Goal: Task Accomplishment & Management: Use online tool/utility

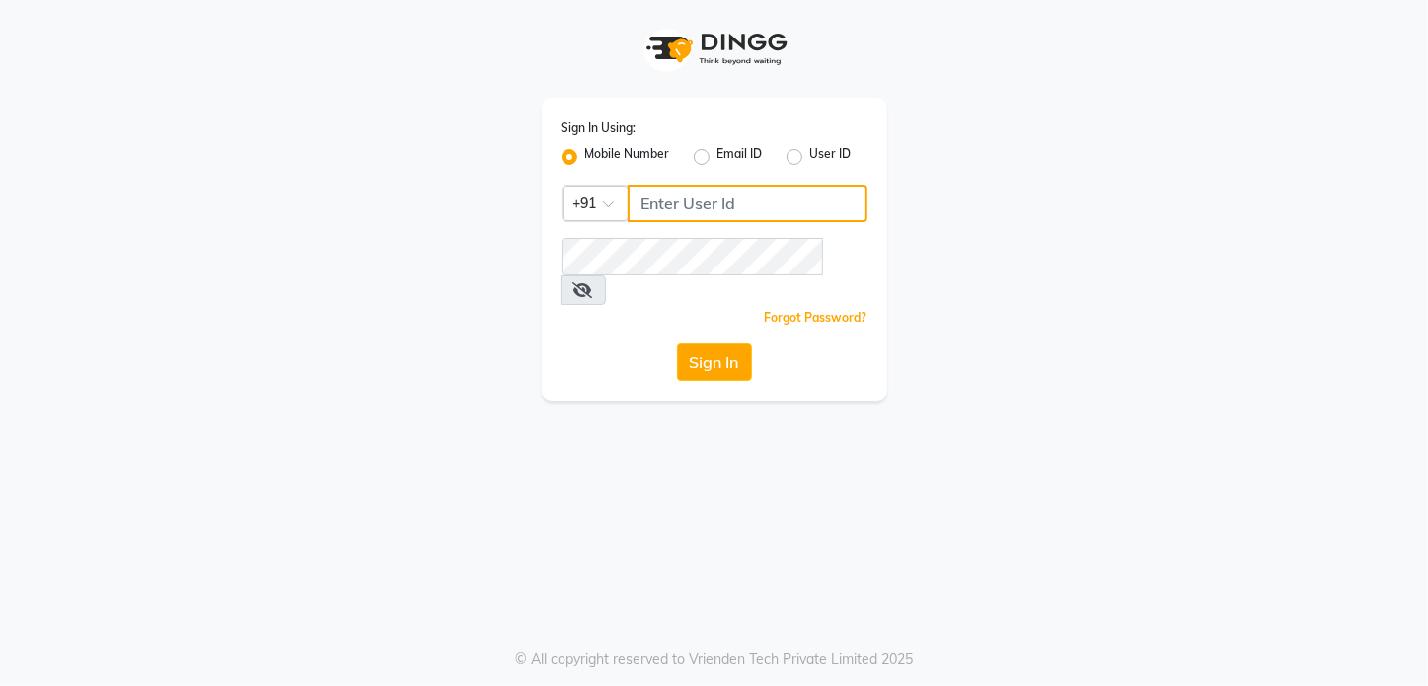
click at [686, 196] on input "Username" at bounding box center [748, 204] width 240 height 38
type input "9372017818"
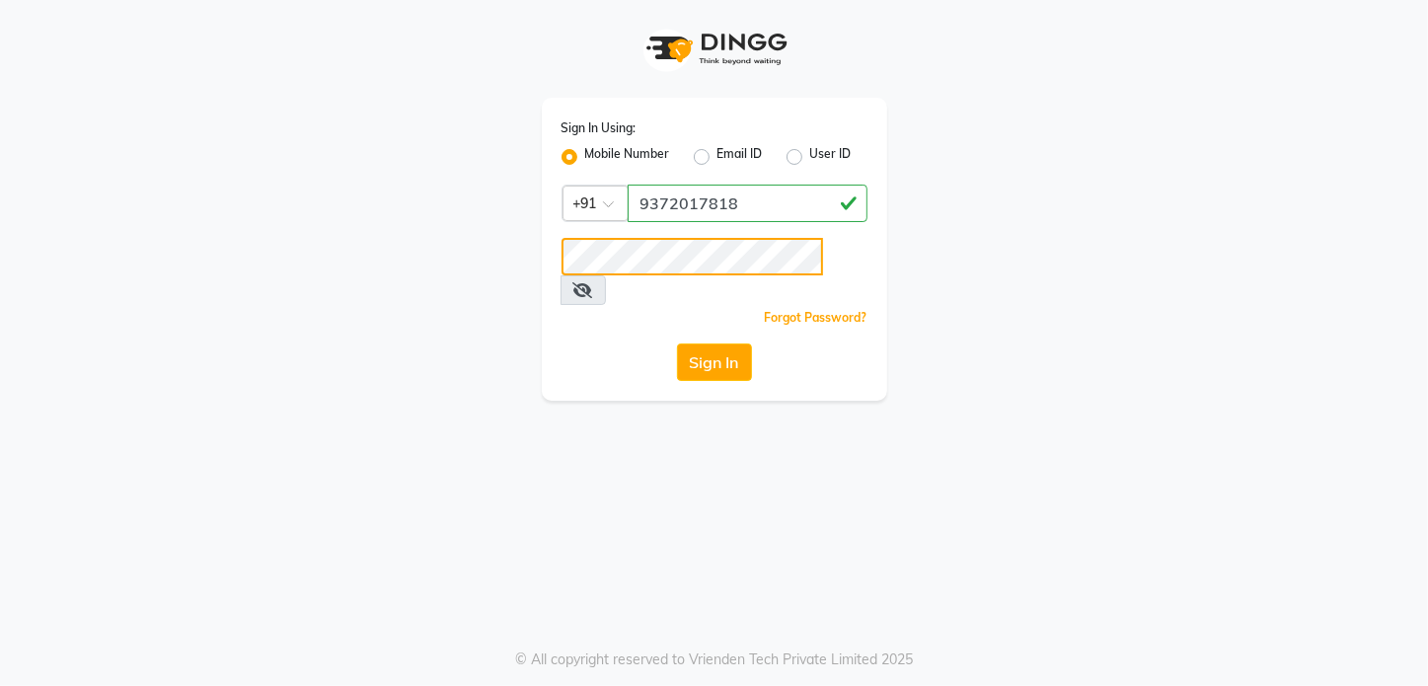
click at [677, 344] on button "Sign In" at bounding box center [714, 363] width 75 height 38
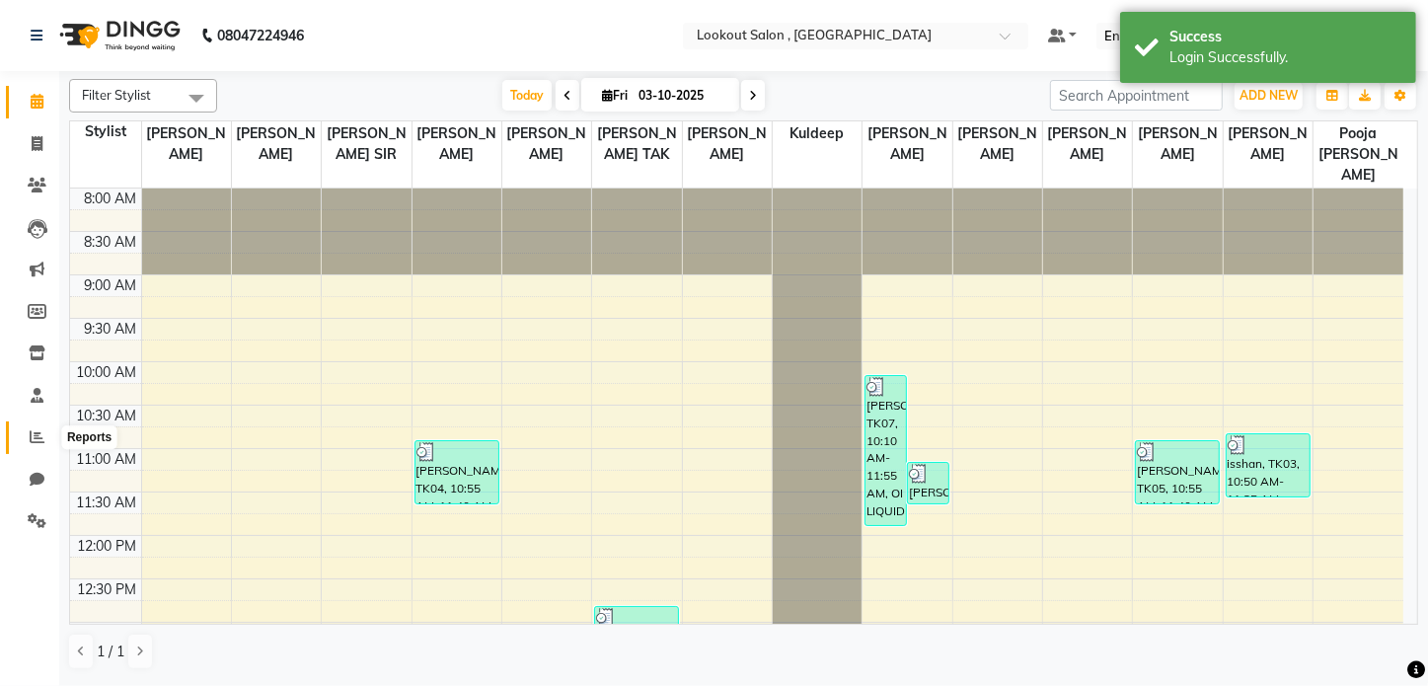
click at [39, 433] on icon at bounding box center [37, 436] width 15 height 15
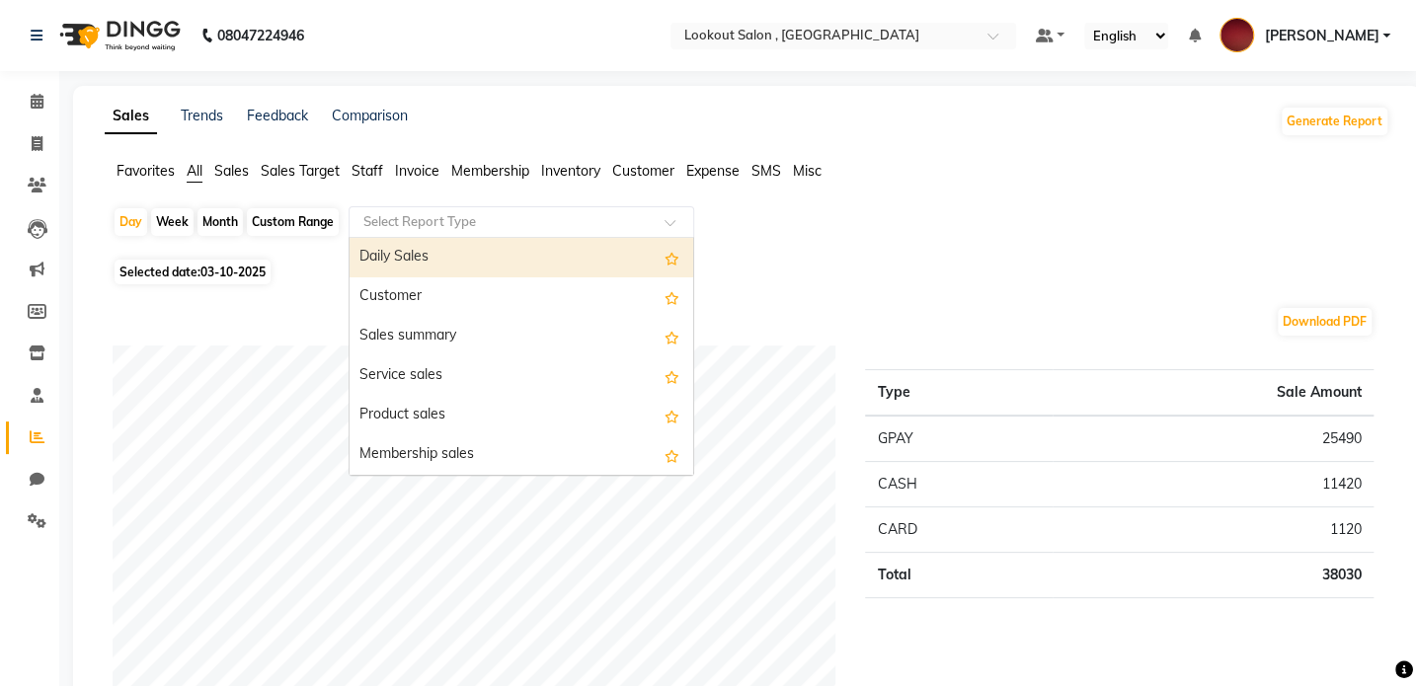
click at [539, 234] on div "Select Report Type" at bounding box center [521, 222] width 346 height 32
click at [586, 224] on input "text" at bounding box center [501, 222] width 284 height 20
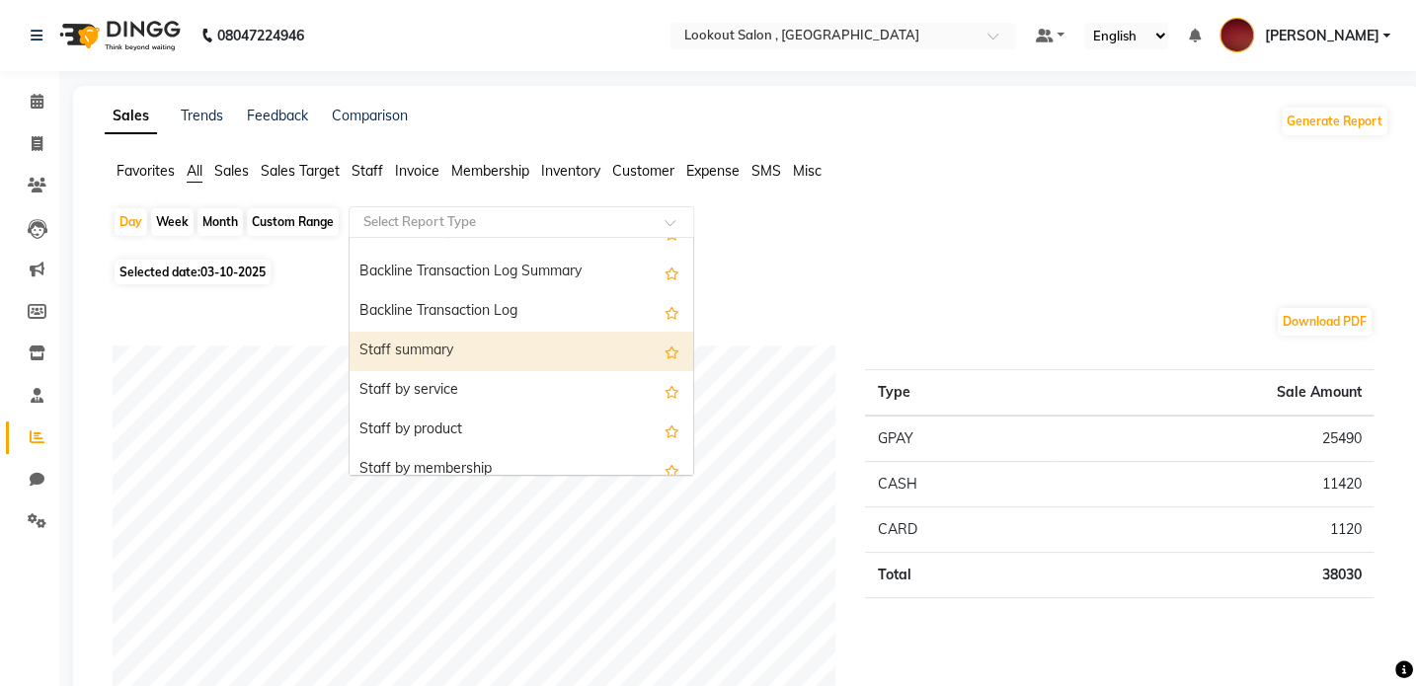
scroll to position [628, 0]
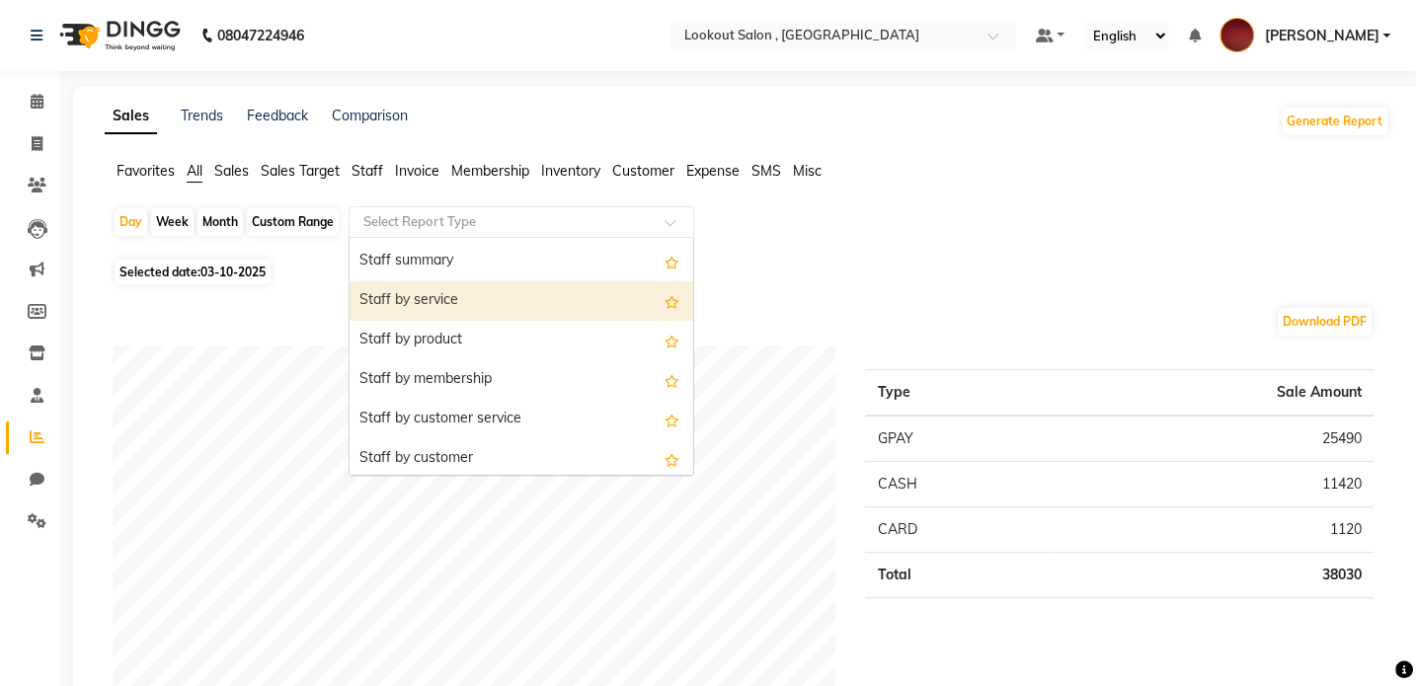
click at [564, 286] on div "Staff by service" at bounding box center [521, 300] width 344 height 39
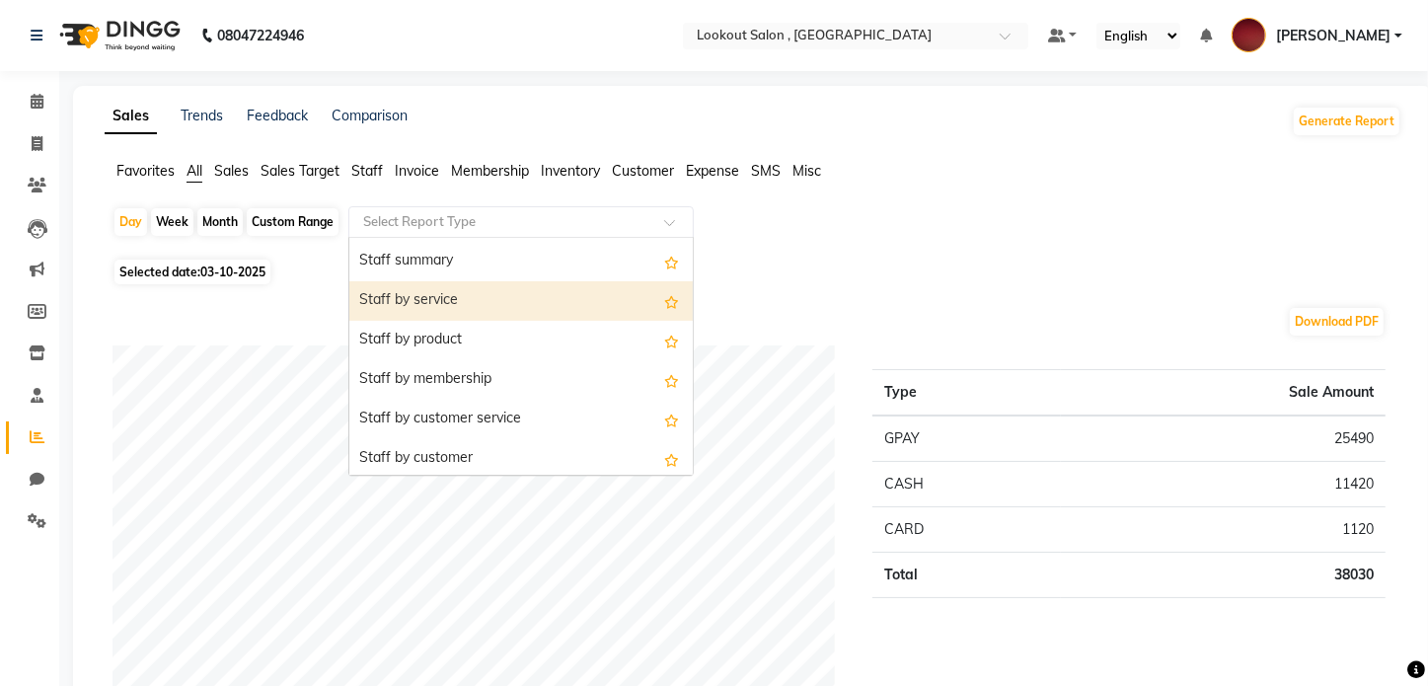
select select "full_report"
select select "csv"
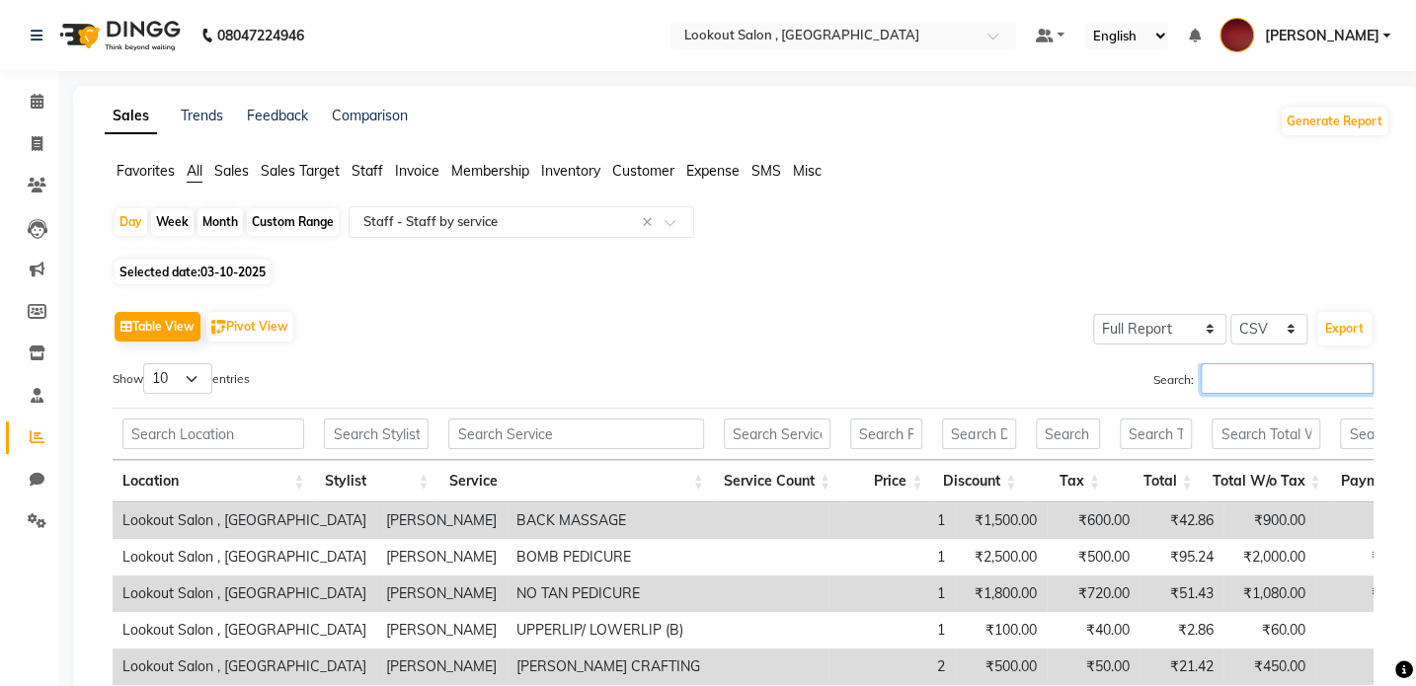
click at [1245, 378] on input "Search:" at bounding box center [1286, 378] width 173 height 31
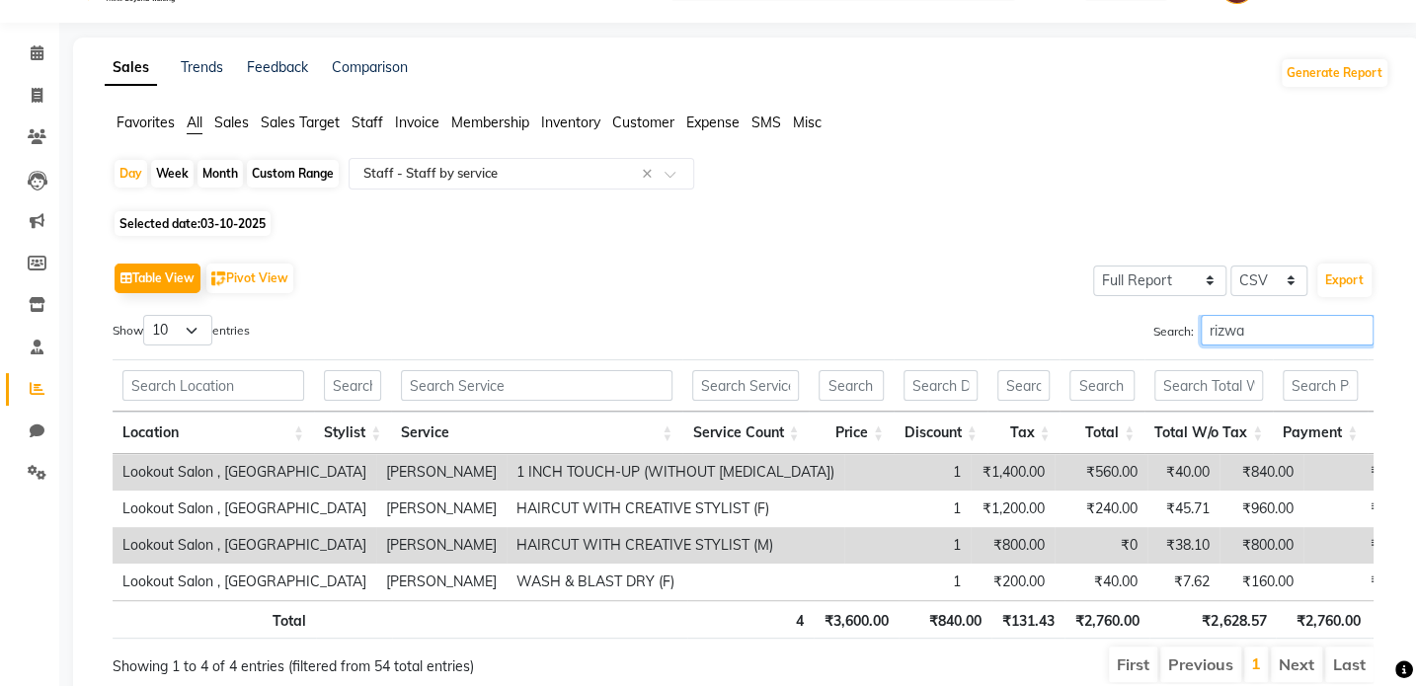
scroll to position [89, 0]
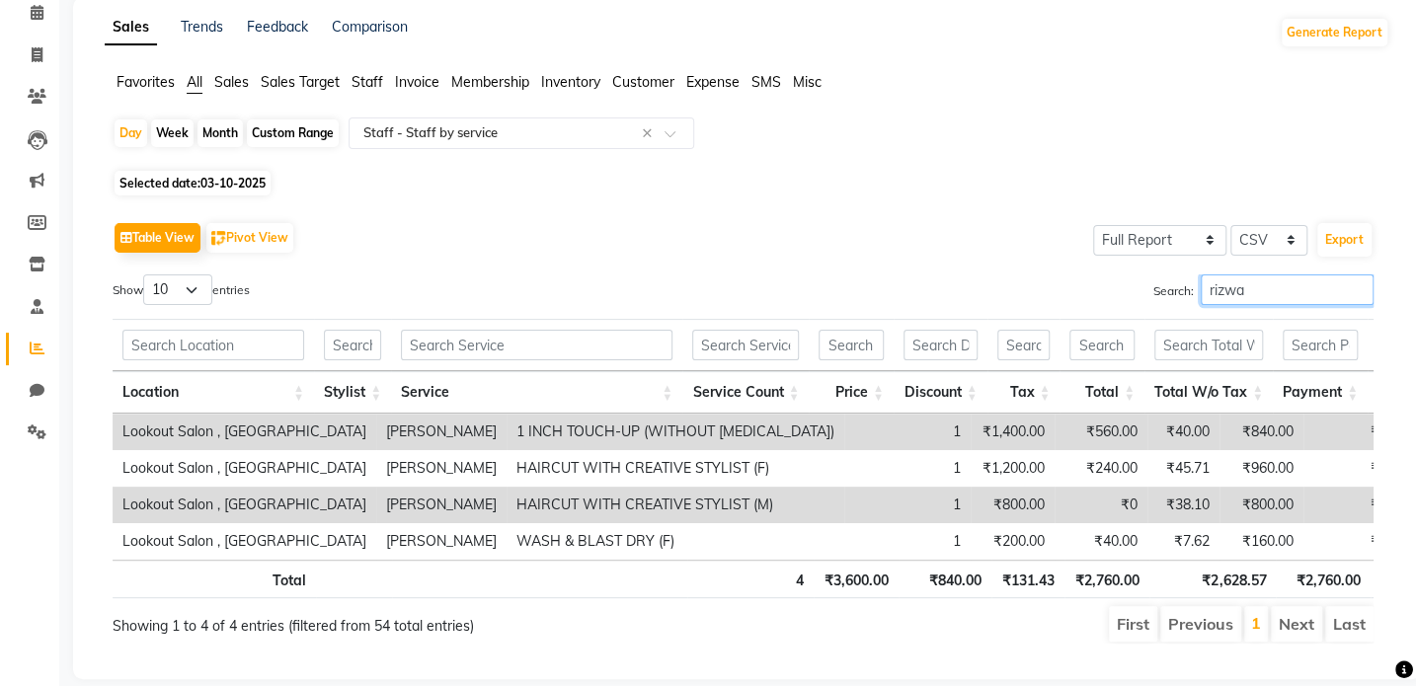
drag, startPoint x: 1263, startPoint y: 300, endPoint x: 1133, endPoint y: 286, distance: 130.1
click at [1133, 286] on div "Search: rizwa" at bounding box center [1066, 293] width 616 height 39
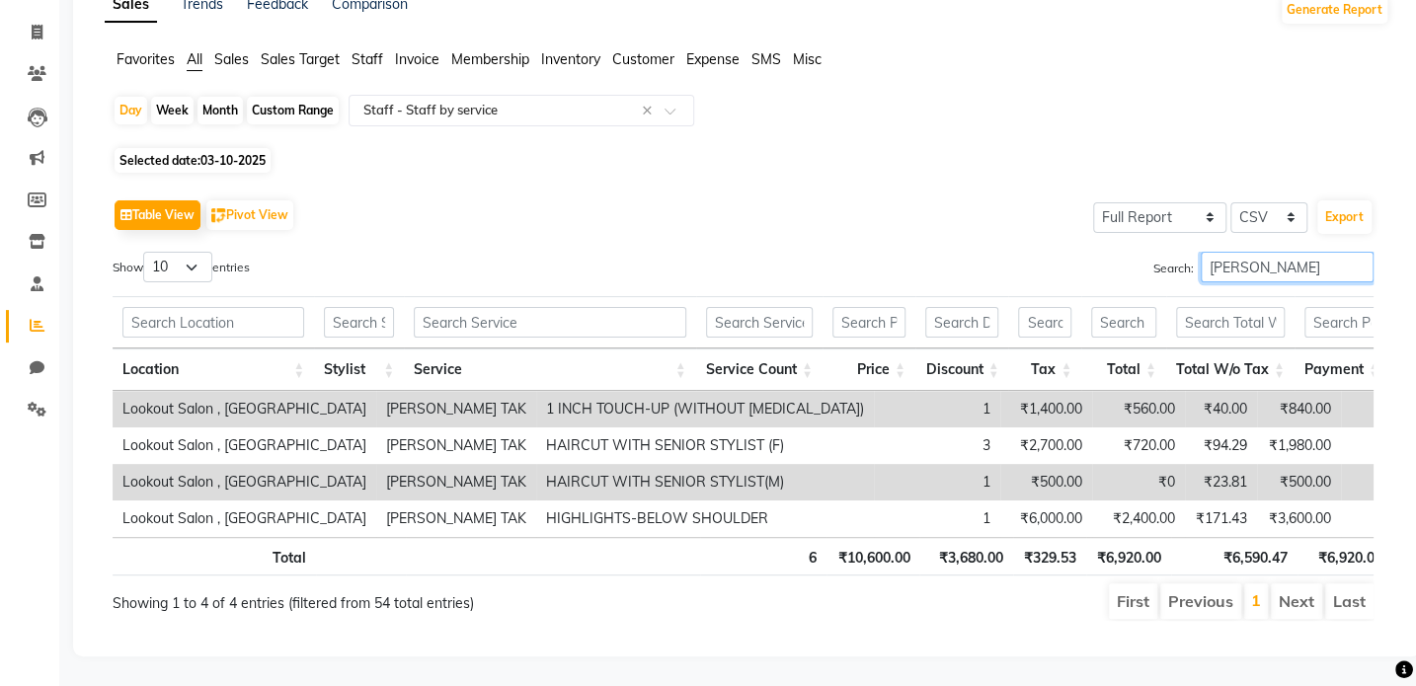
scroll to position [137, 0]
drag, startPoint x: 1254, startPoint y: 237, endPoint x: 1093, endPoint y: 218, distance: 162.0
click at [1093, 218] on div "Table View Pivot View Select Full Report Filtered Report Select CSV PDF Export …" at bounding box center [743, 407] width 1261 height 426
type input "[PERSON_NAME]"
click at [116, 97] on div "Day" at bounding box center [131, 111] width 33 height 28
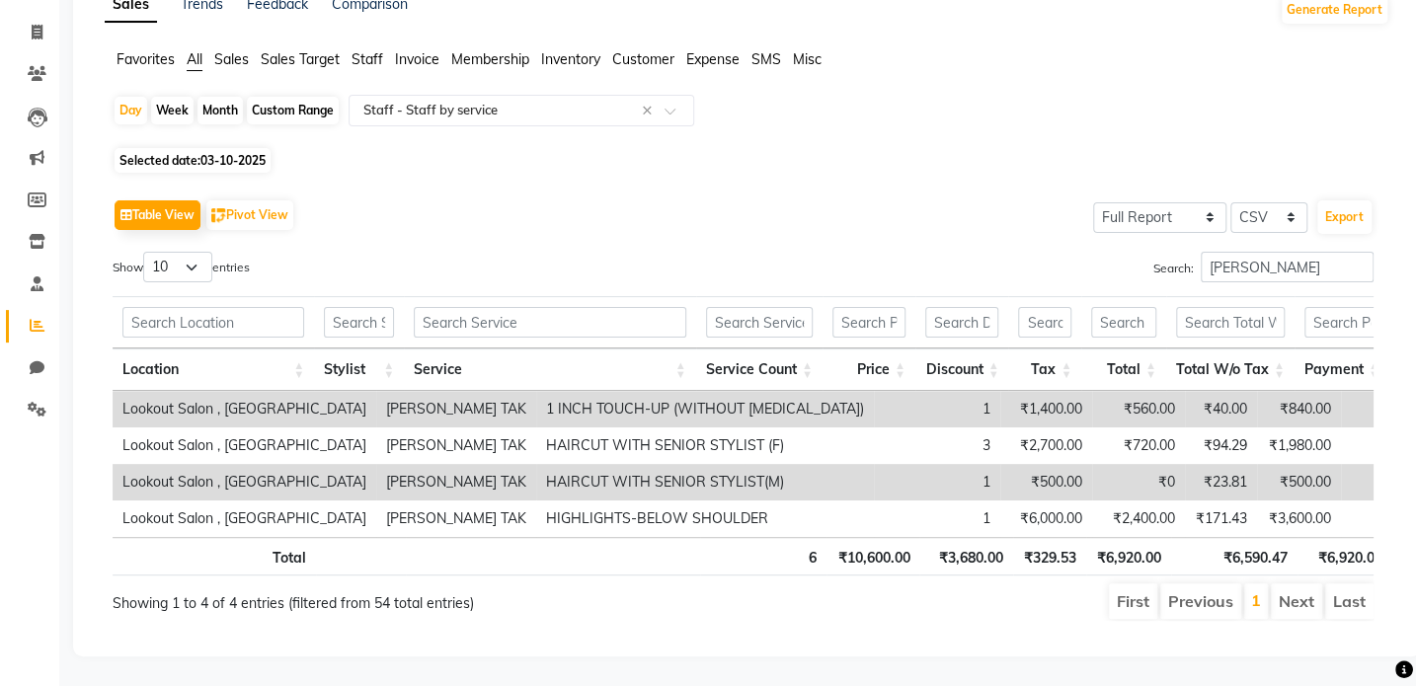
select select "10"
select select "2025"
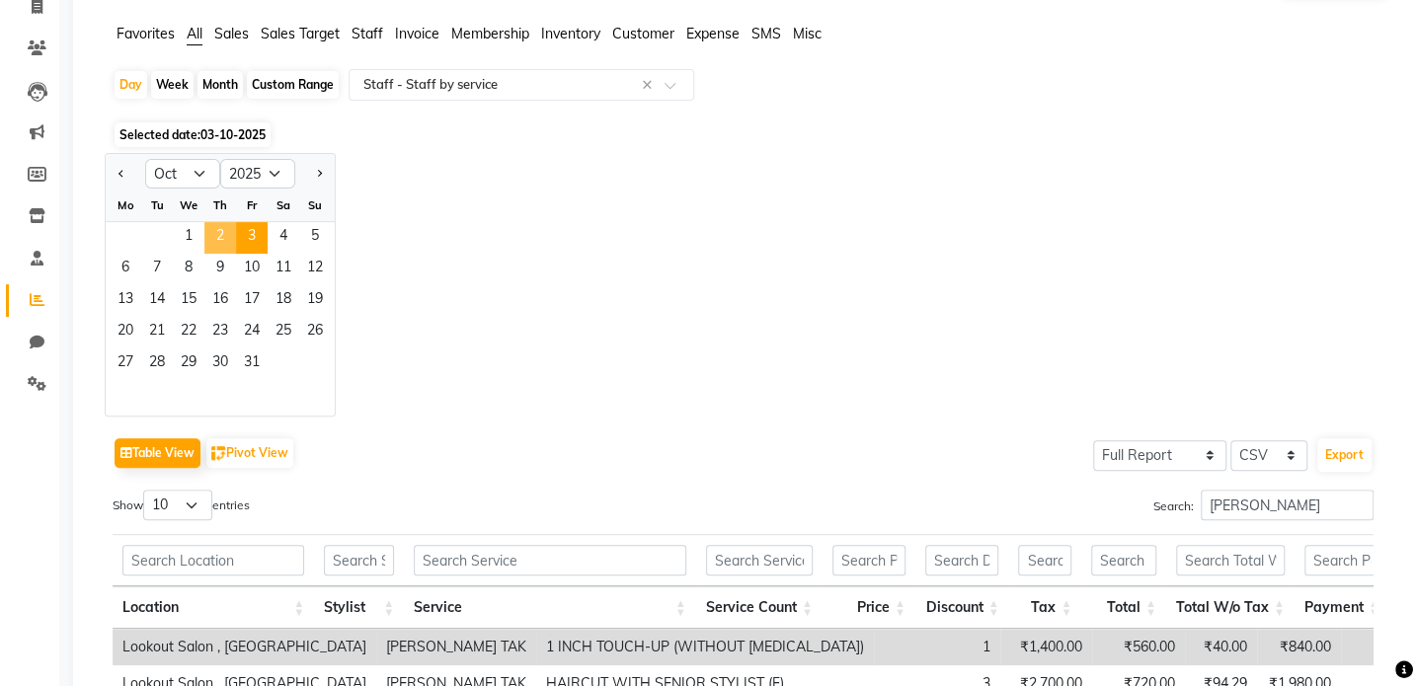
click at [222, 238] on span "2" at bounding box center [220, 238] width 32 height 32
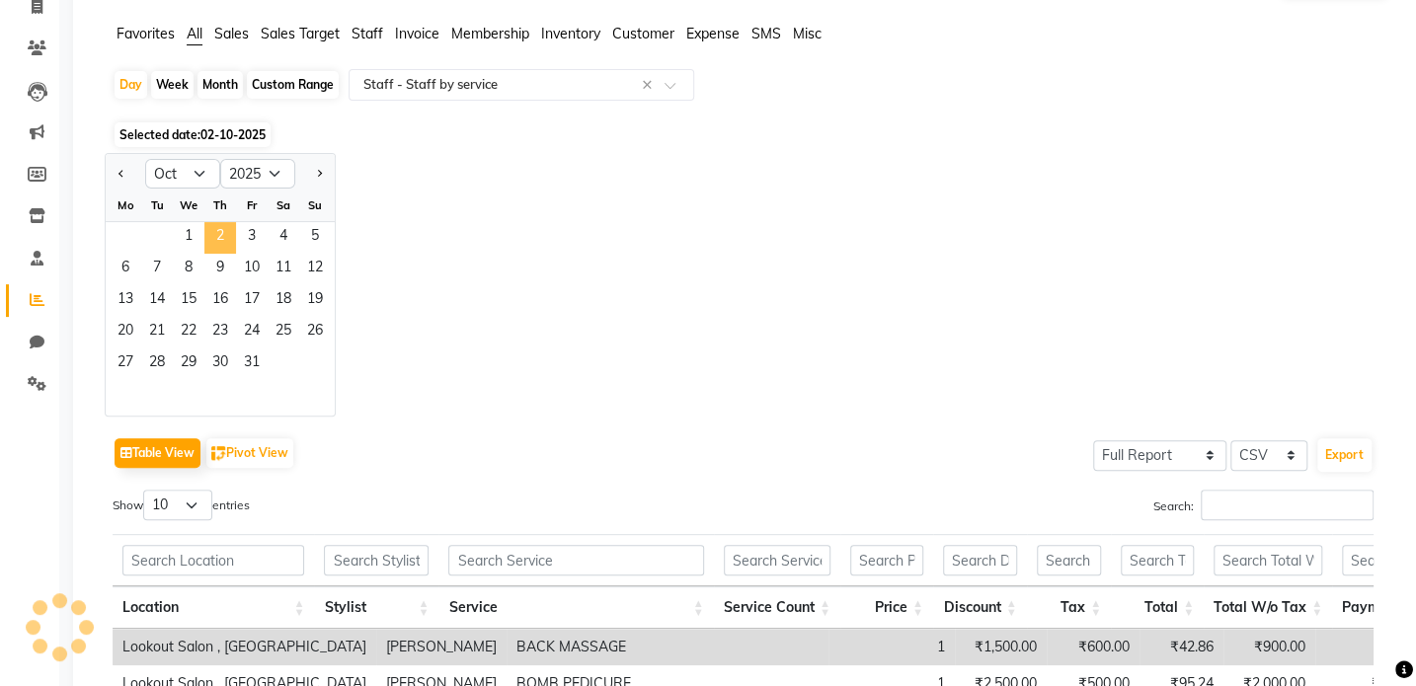
scroll to position [0, 0]
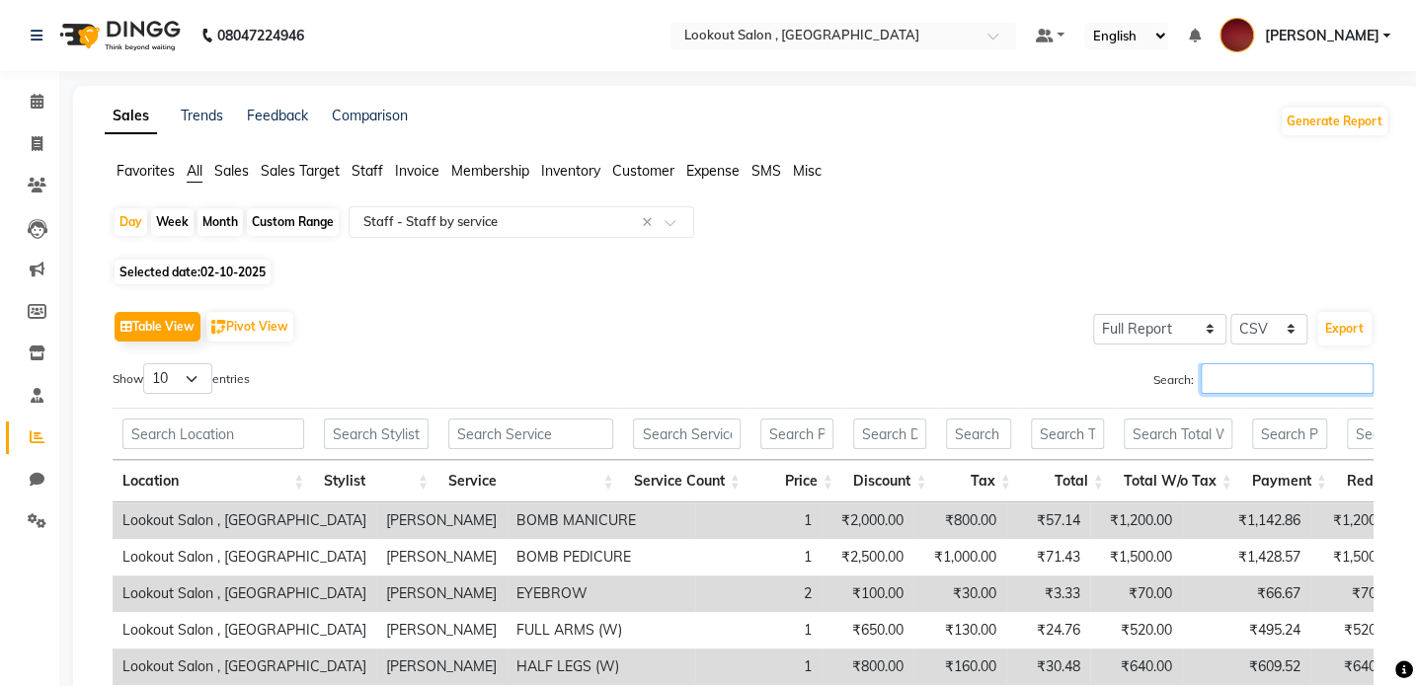
click at [1253, 388] on input "Search:" at bounding box center [1286, 378] width 173 height 31
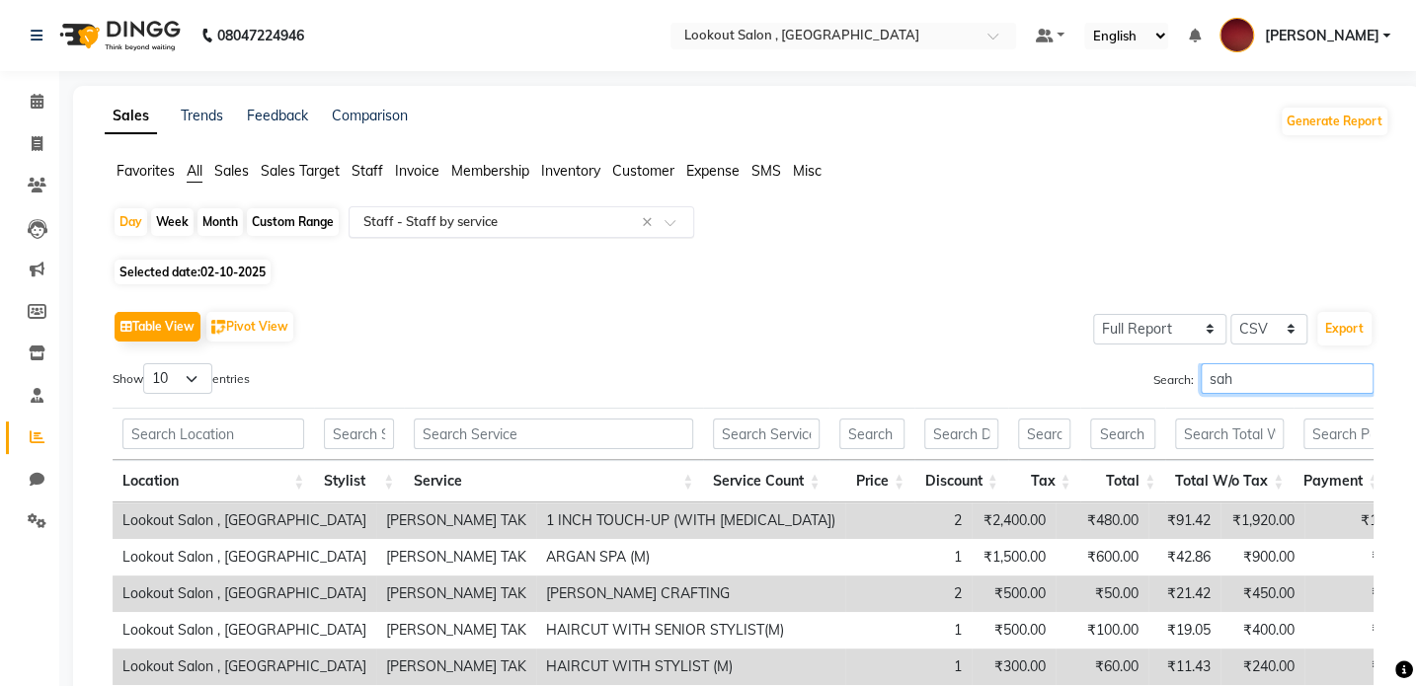
type input "sah"
click at [599, 214] on input "text" at bounding box center [501, 222] width 284 height 20
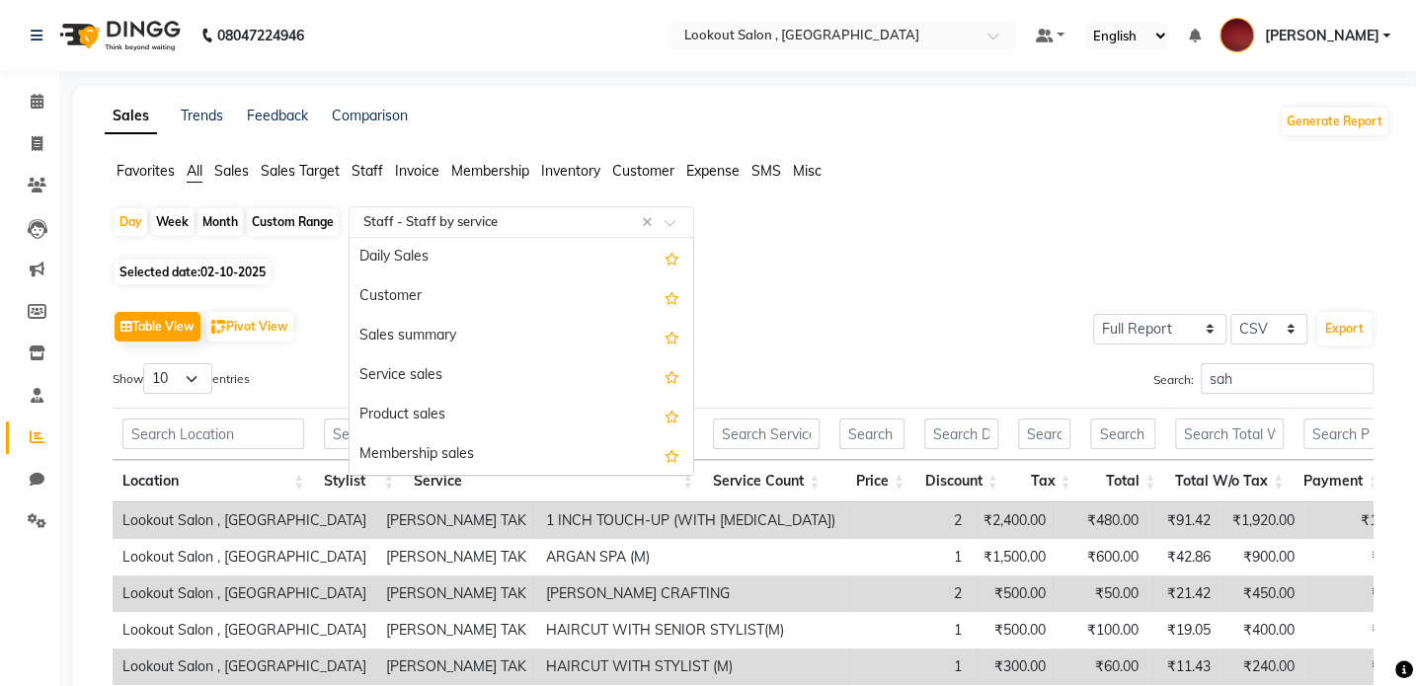
scroll to position [671, 0]
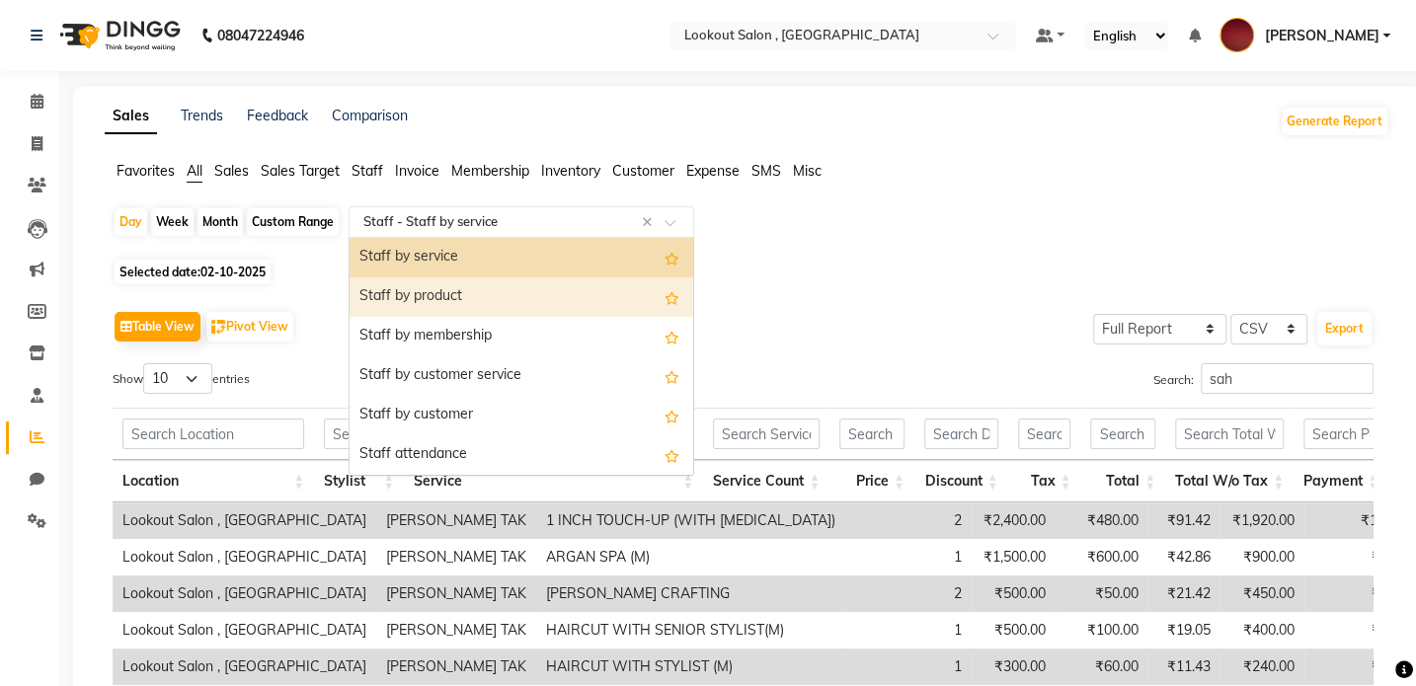
click at [493, 299] on div "Staff by product" at bounding box center [521, 296] width 344 height 39
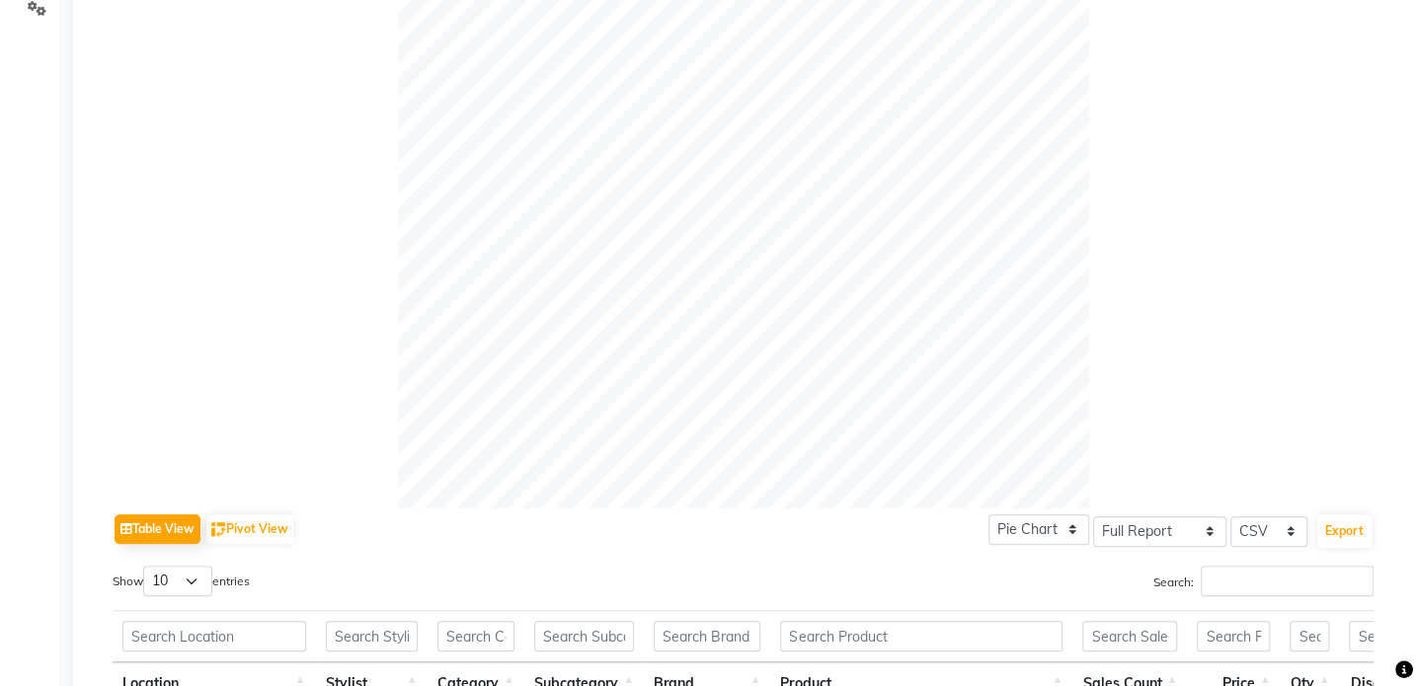
scroll to position [628, 0]
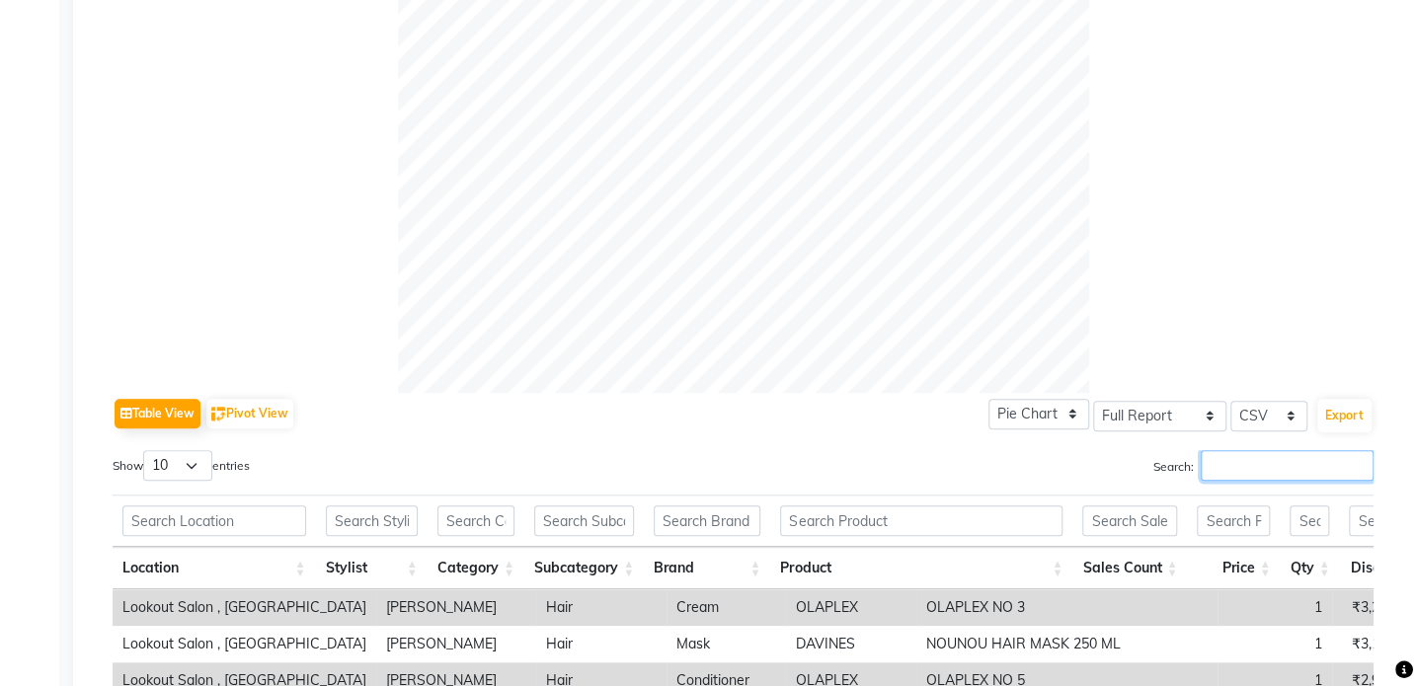
click at [1204, 457] on input "Search:" at bounding box center [1286, 465] width 173 height 31
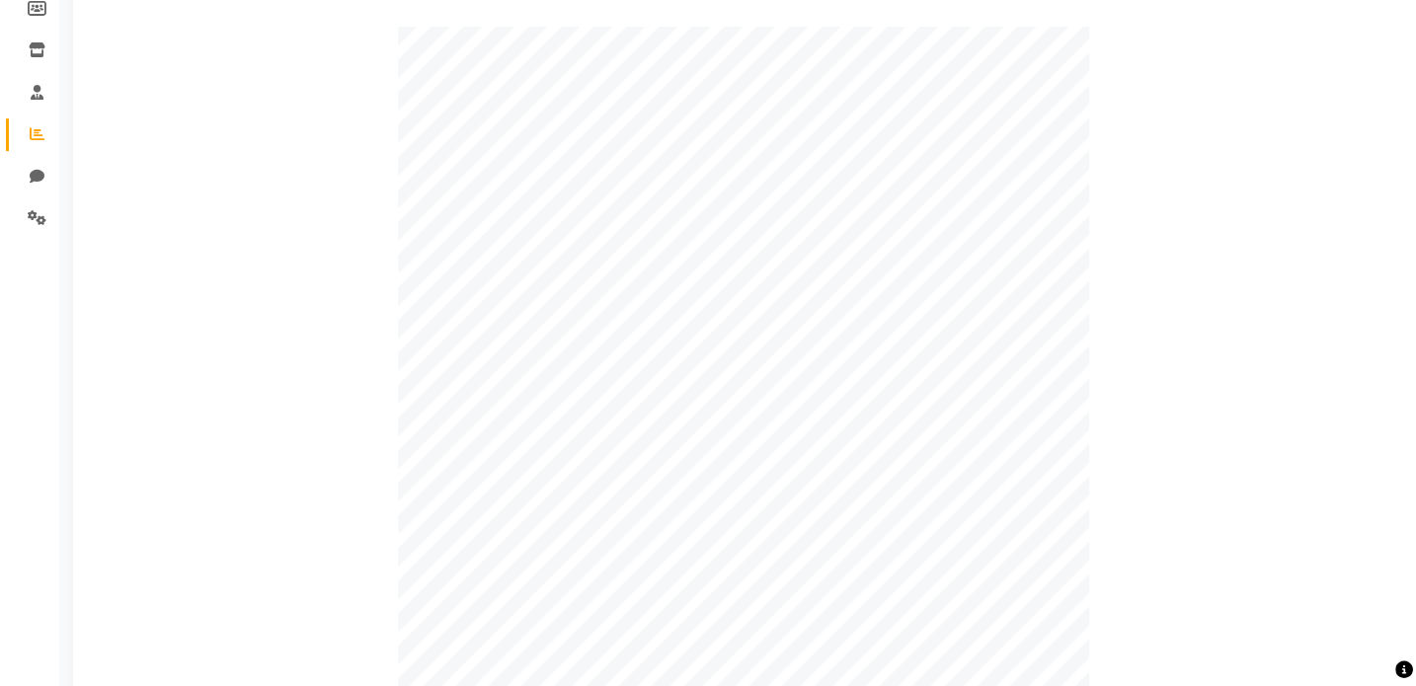
scroll to position [0, 0]
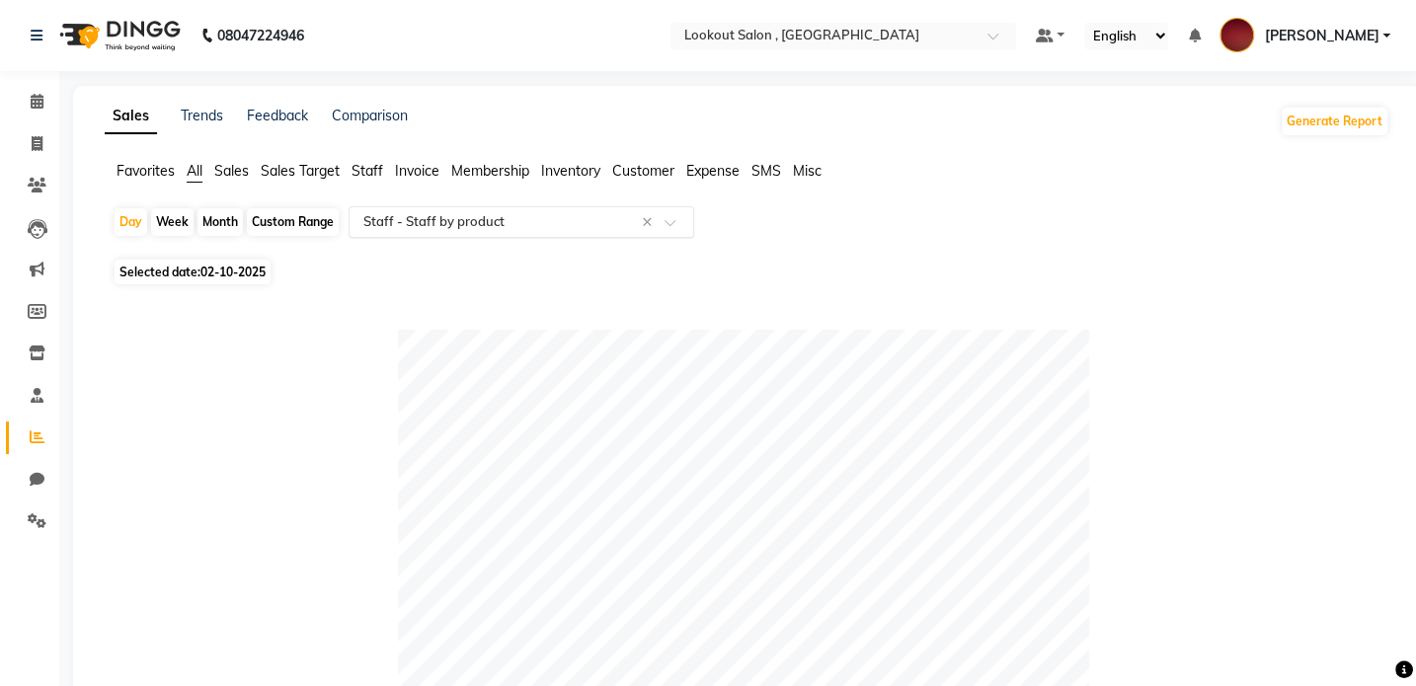
type input "sah"
click at [464, 223] on input "text" at bounding box center [501, 222] width 284 height 20
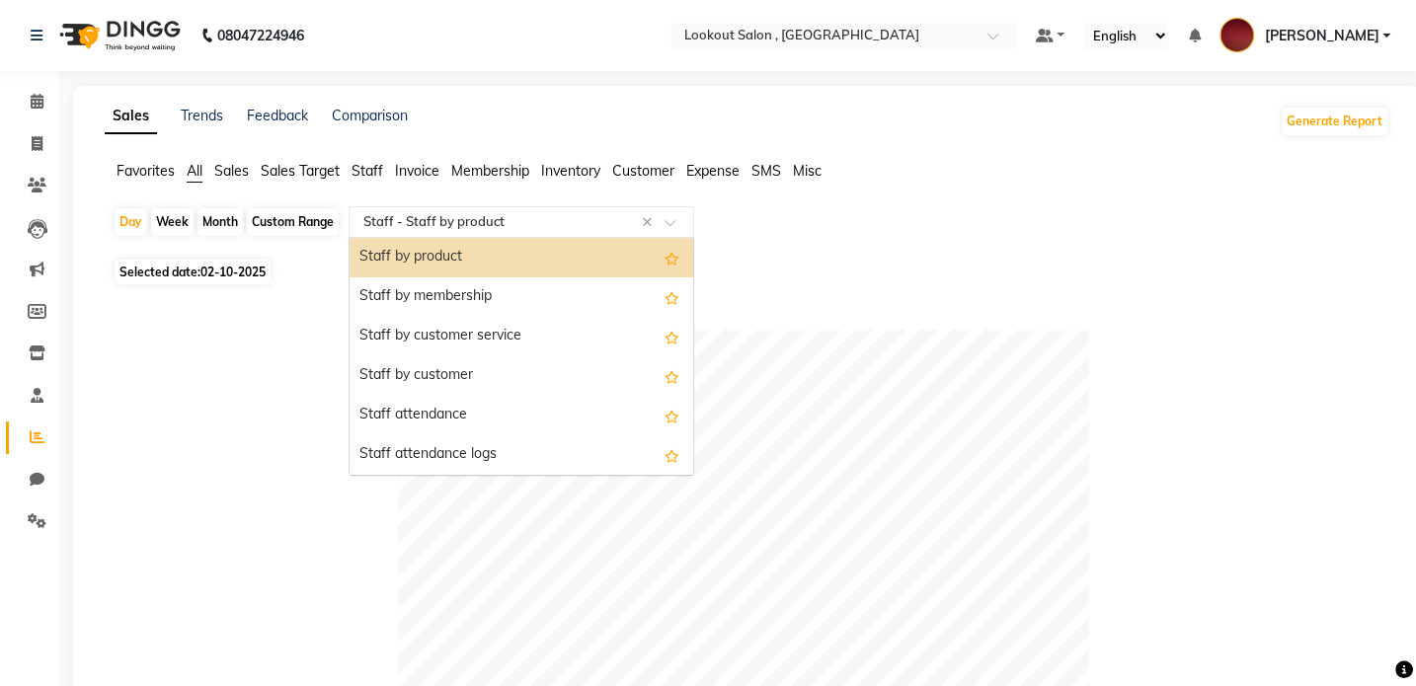
scroll to position [621, 0]
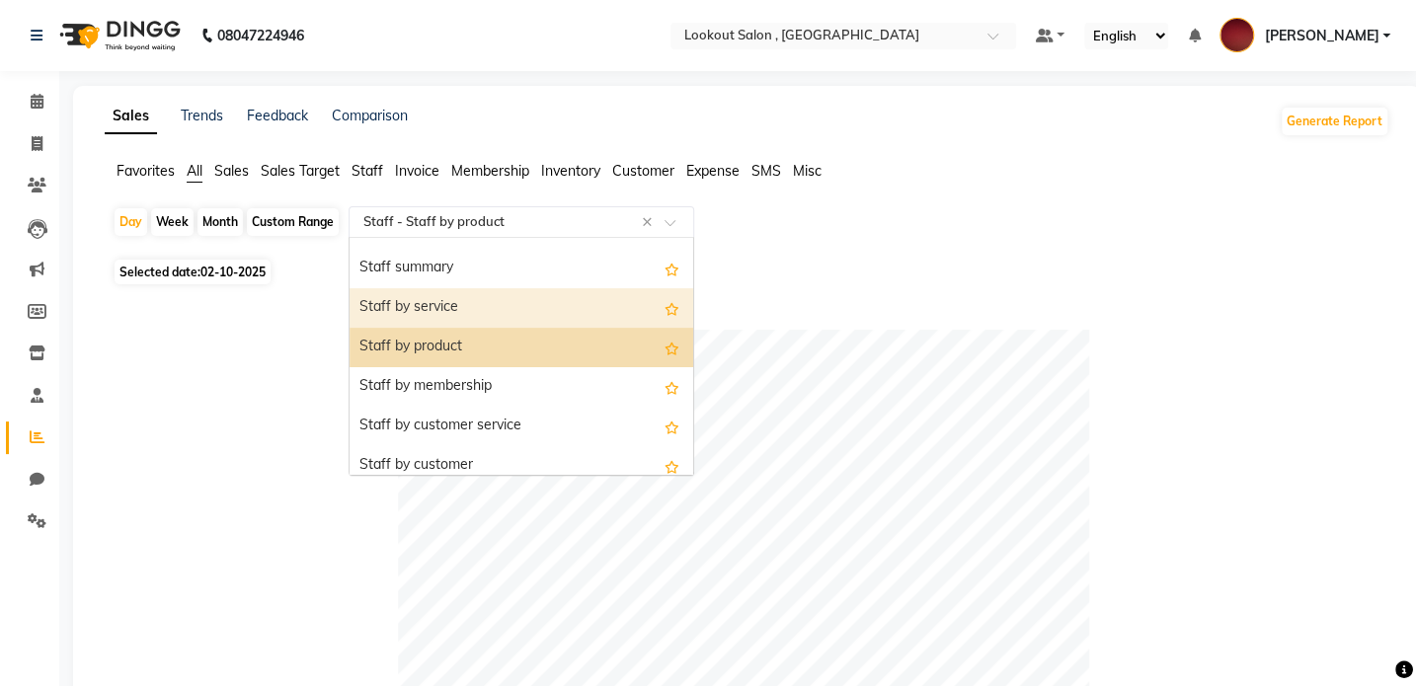
click at [448, 314] on div "Staff by service" at bounding box center [521, 307] width 344 height 39
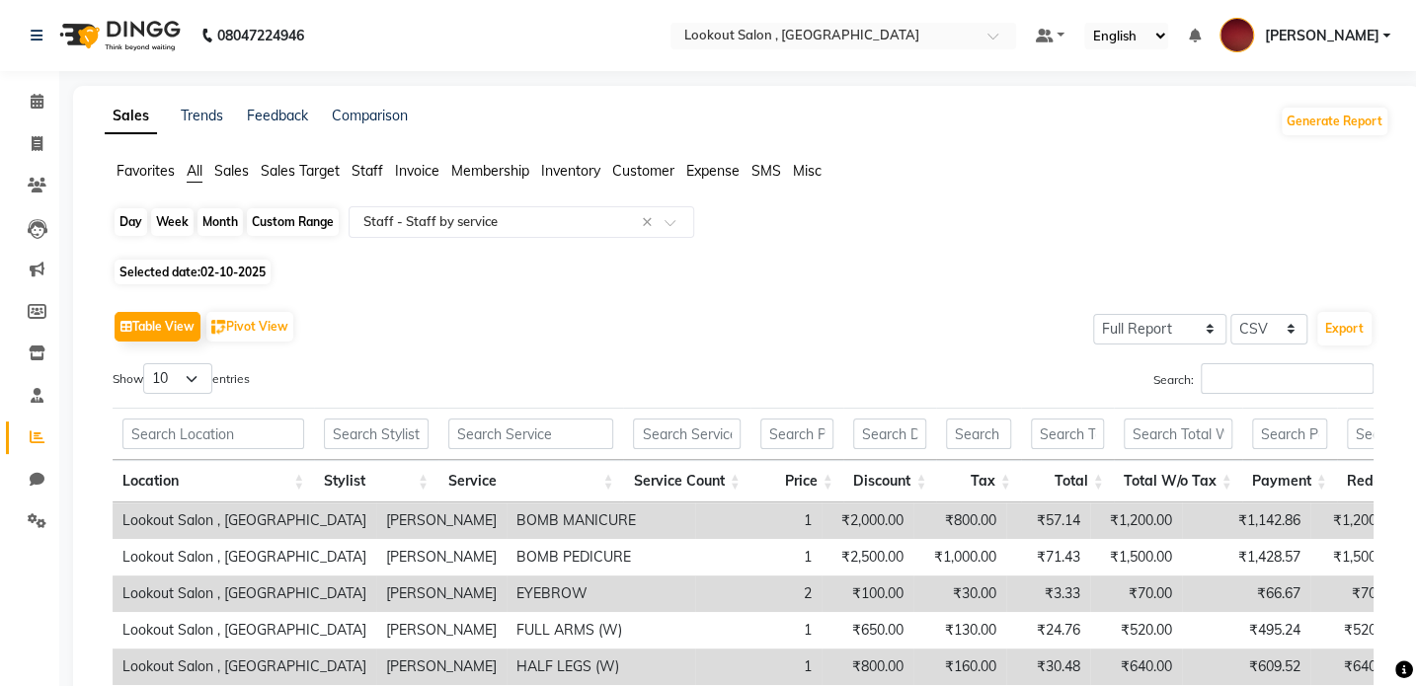
click at [126, 222] on div "Day" at bounding box center [131, 222] width 33 height 28
select select "10"
select select "2025"
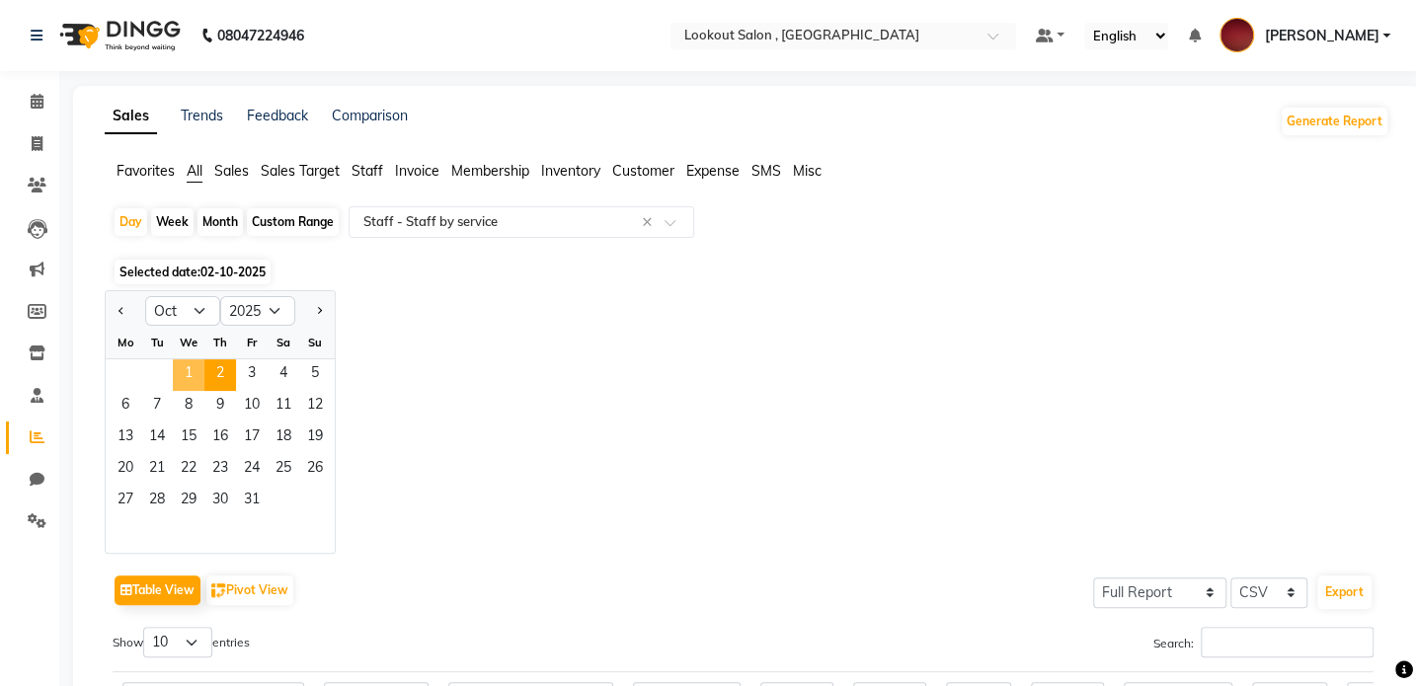
click at [182, 367] on span "1" at bounding box center [189, 375] width 32 height 32
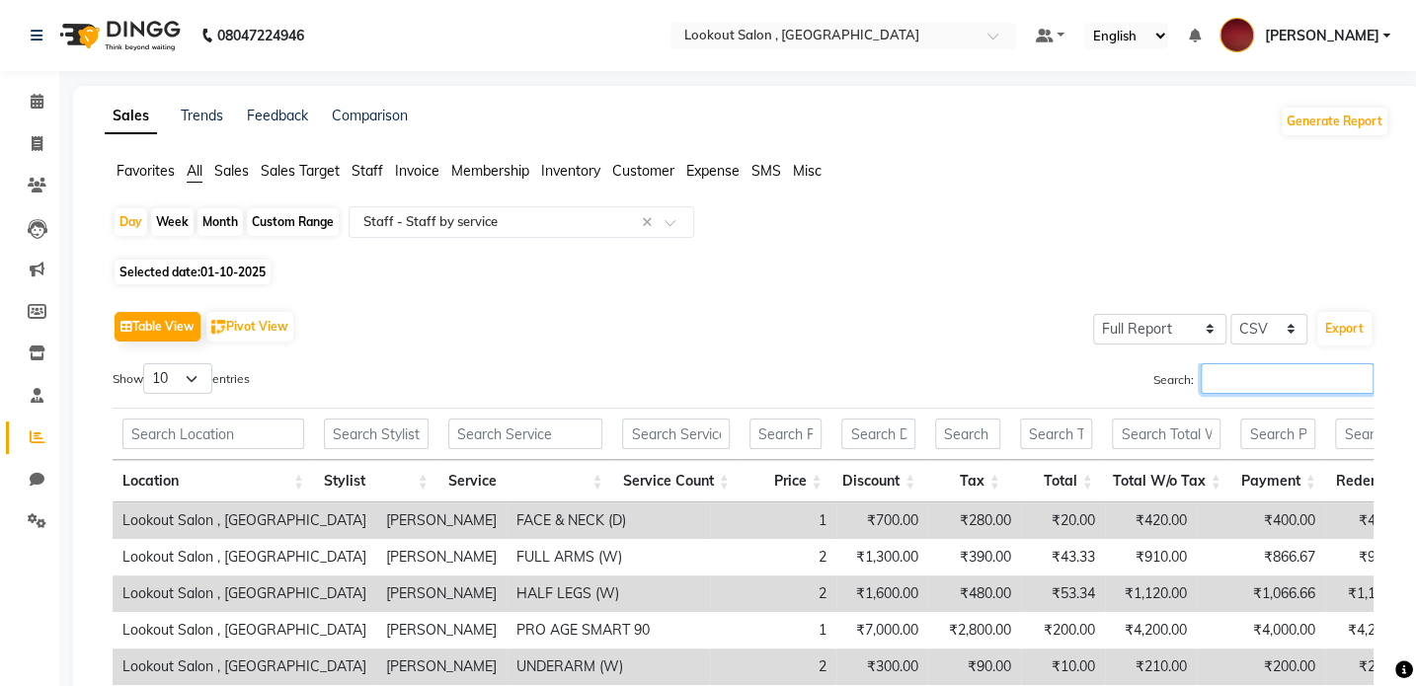
click at [1254, 383] on input "Search:" at bounding box center [1286, 378] width 173 height 31
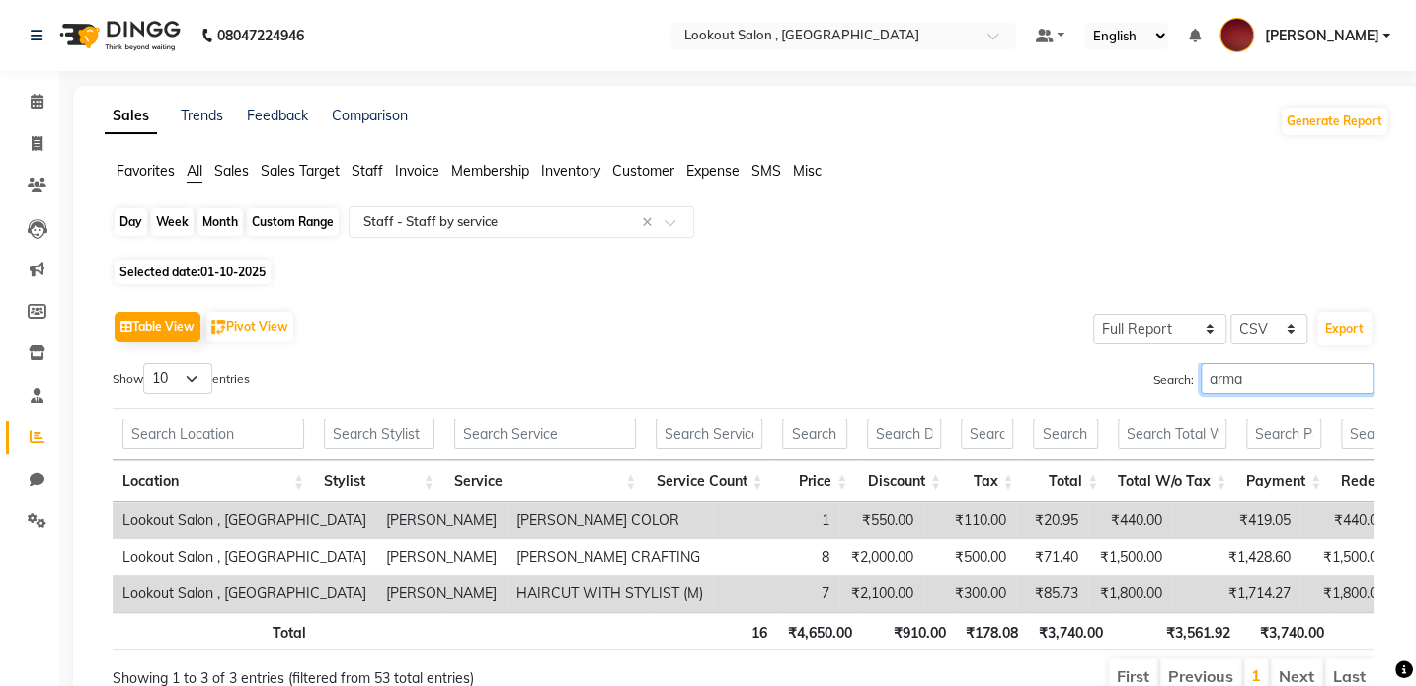
type input "arma"
click at [117, 218] on div "Day" at bounding box center [131, 222] width 33 height 28
select select "10"
select select "2025"
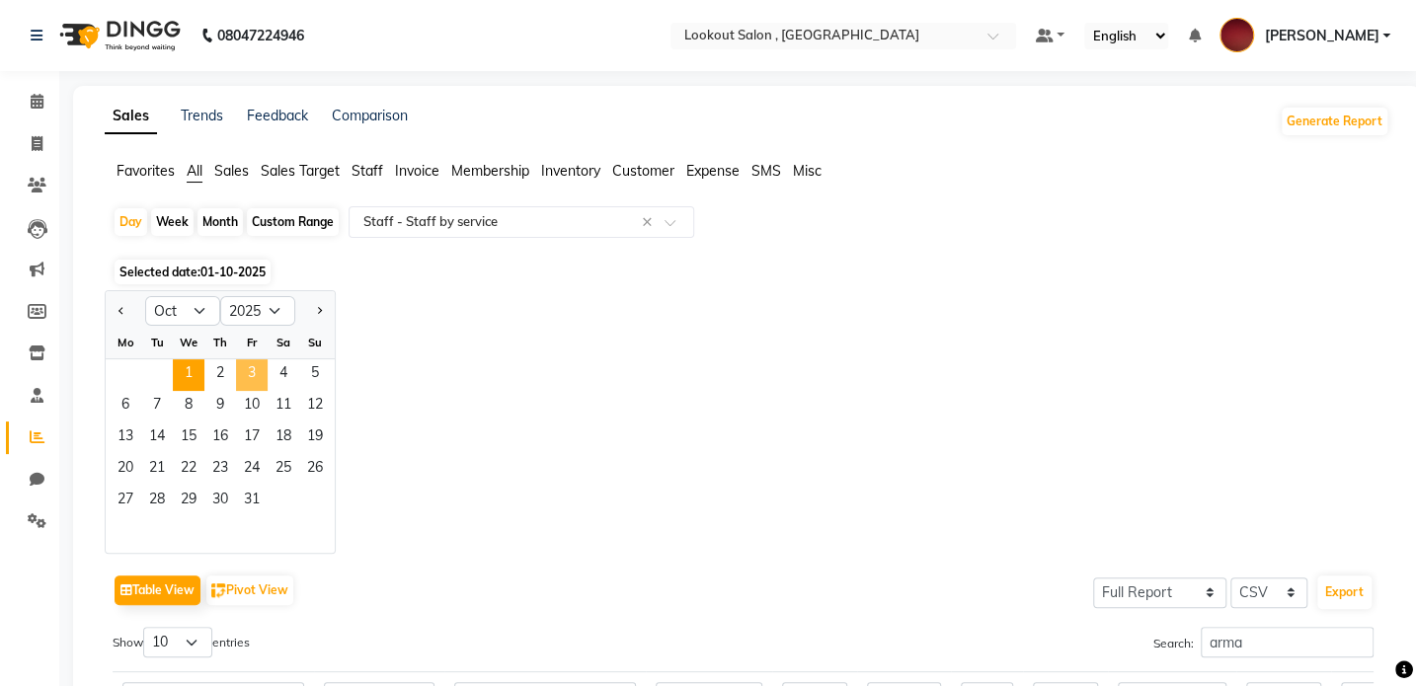
click at [247, 374] on span "3" at bounding box center [252, 375] width 32 height 32
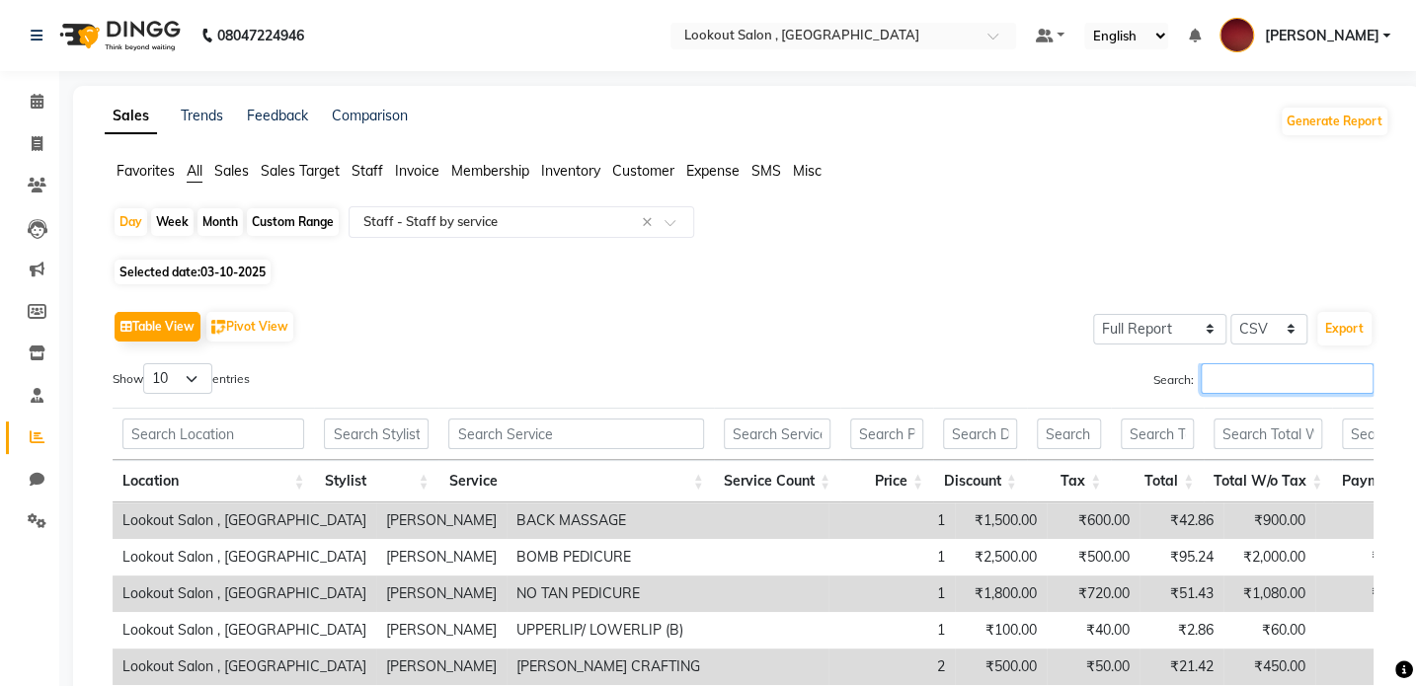
click at [1210, 390] on input "Search:" at bounding box center [1286, 378] width 173 height 31
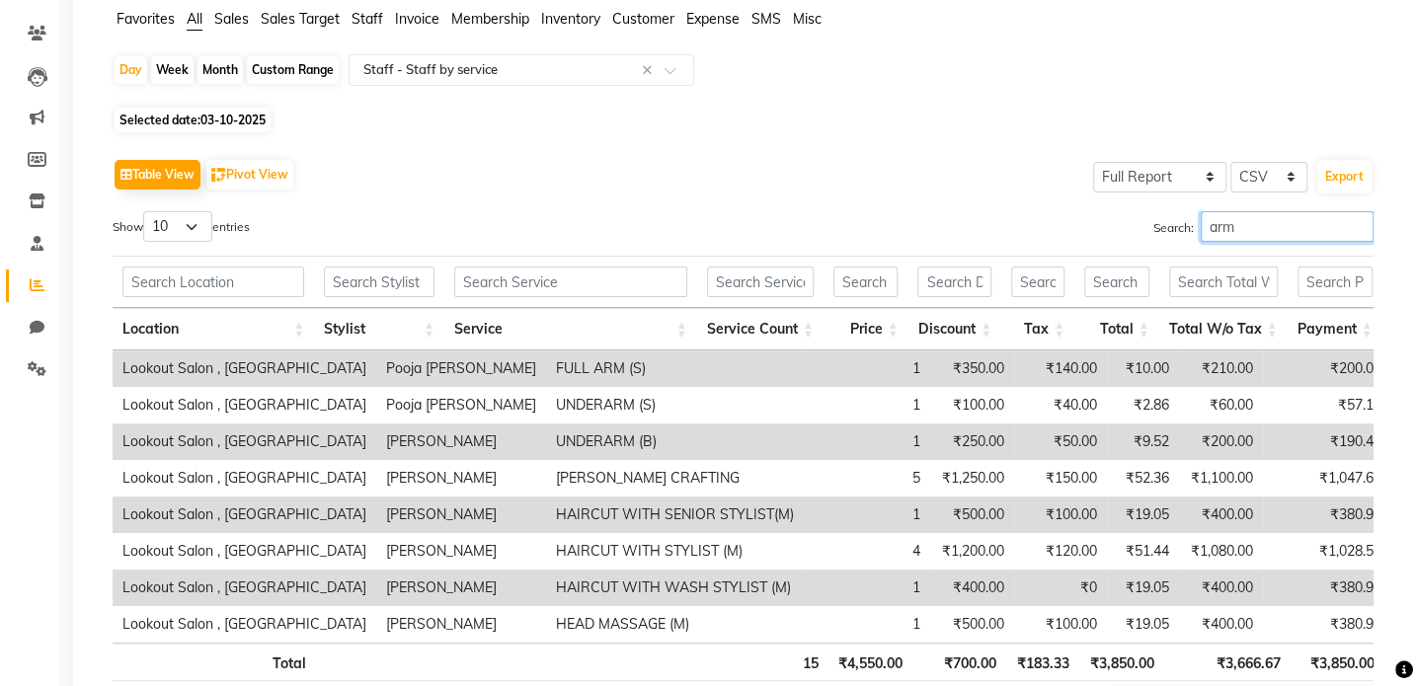
scroll to position [193, 0]
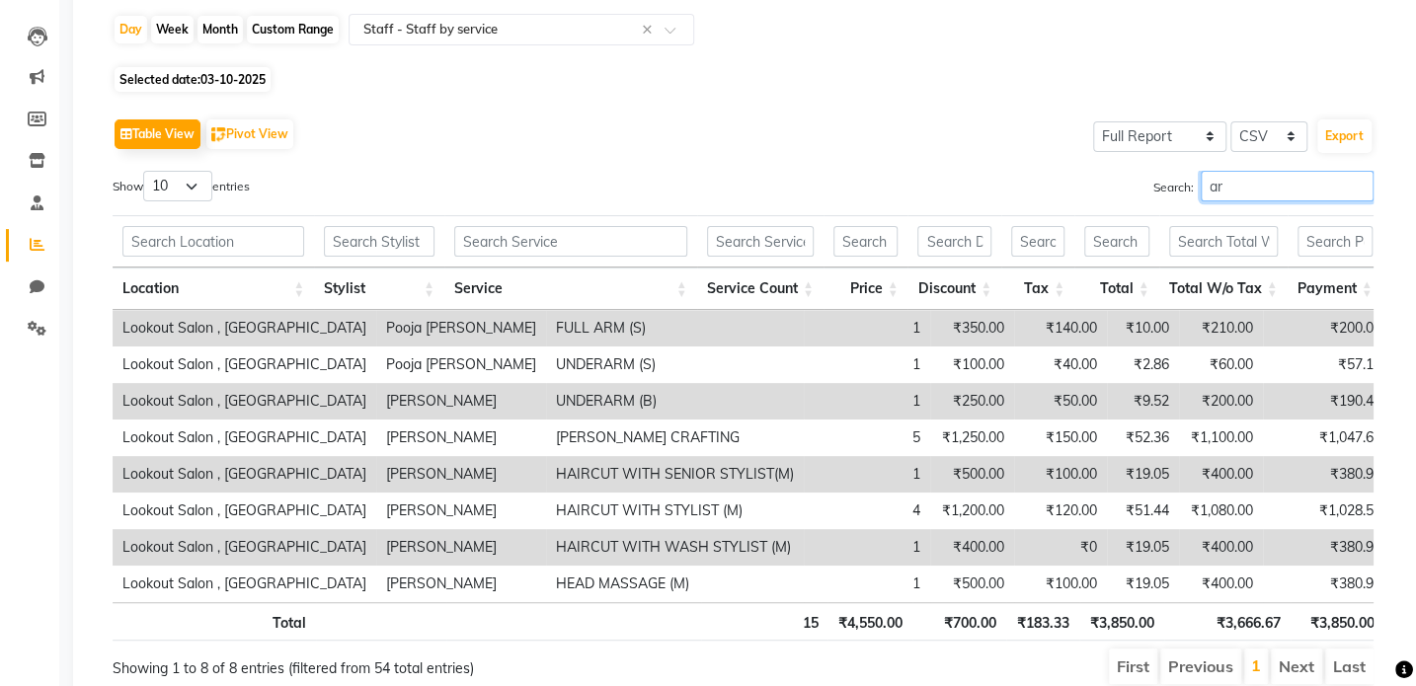
type input "a"
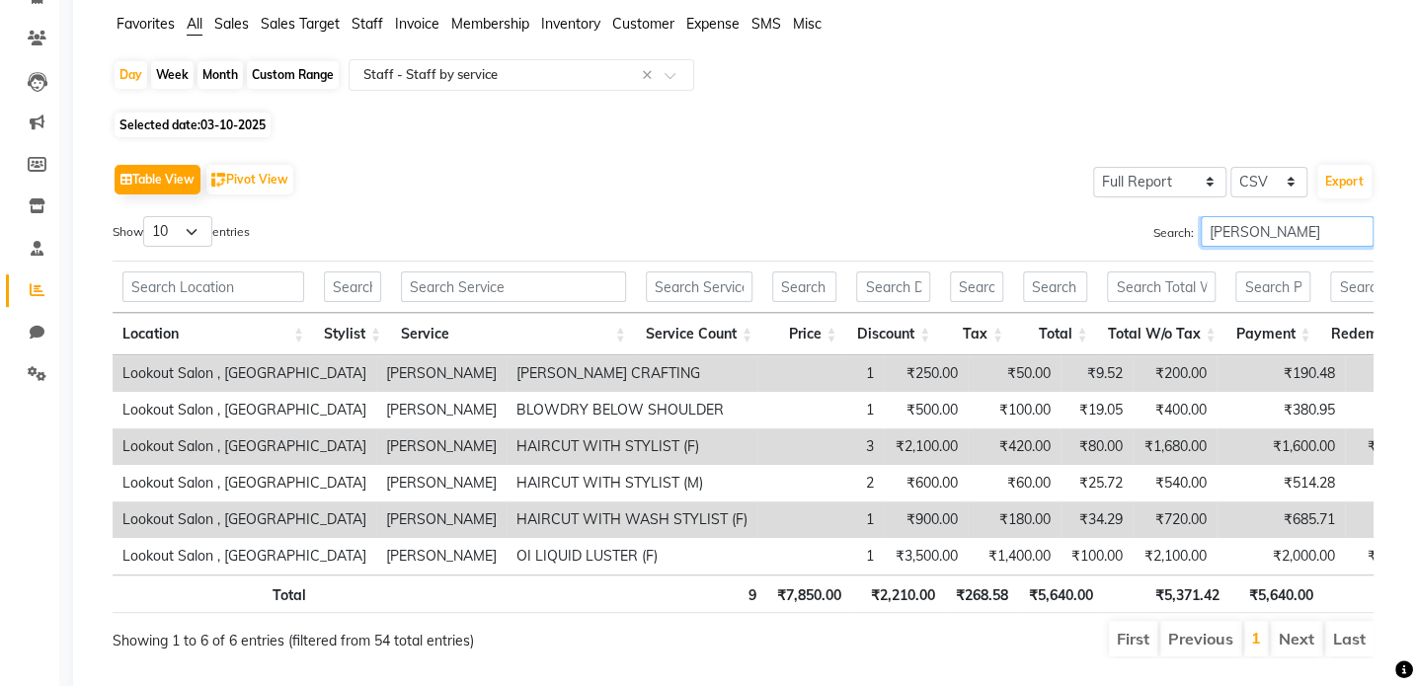
scroll to position [103, 0]
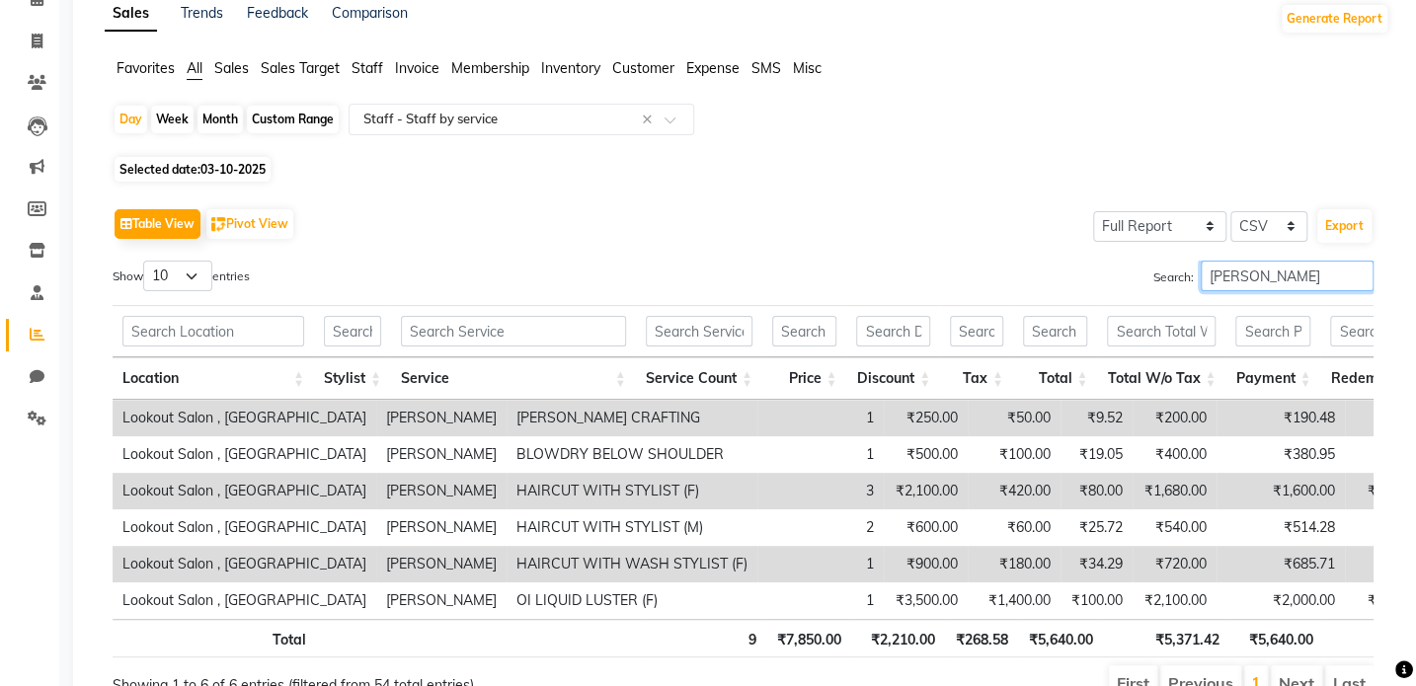
type input "[PERSON_NAME]"
click at [115, 110] on div "Day Week Month Custom Range Select Report Type × Staff - Staff by service ×" at bounding box center [747, 127] width 1269 height 47
click at [123, 117] on div "Day" at bounding box center [131, 120] width 33 height 28
select select "10"
select select "2025"
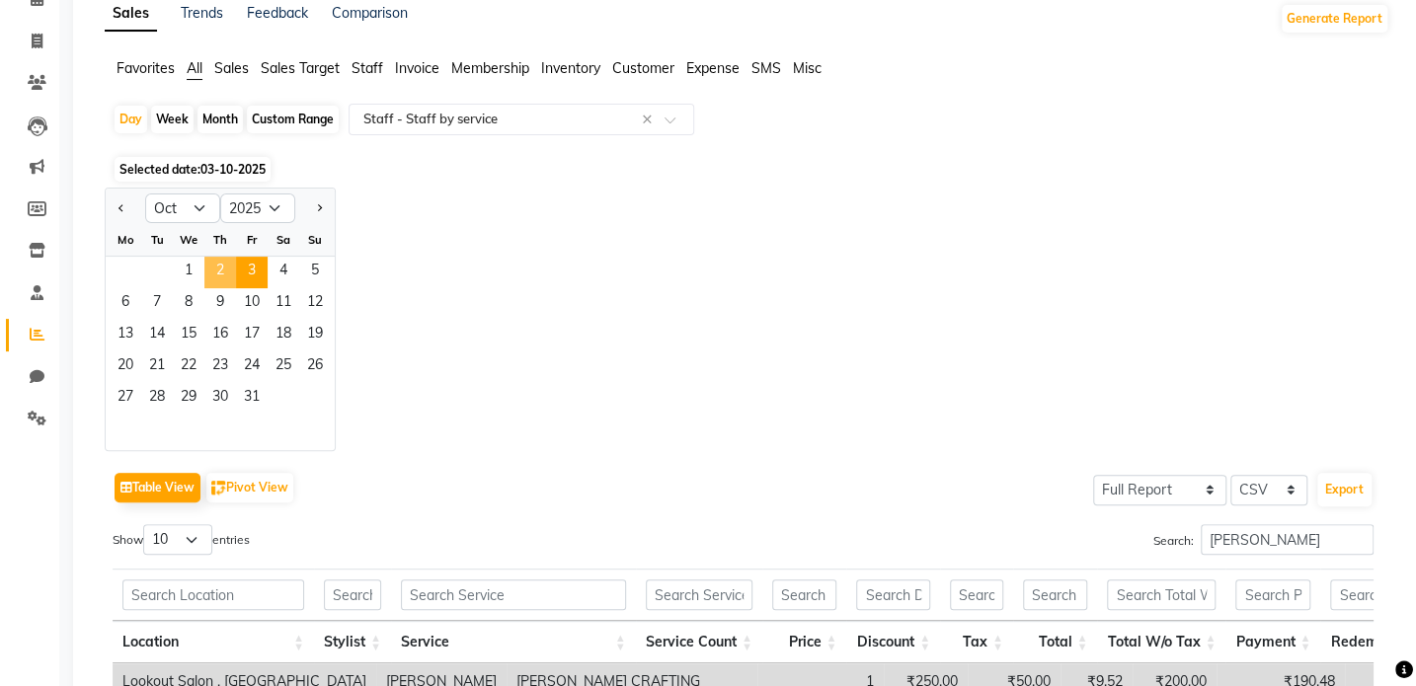
click at [214, 263] on span "2" at bounding box center [220, 273] width 32 height 32
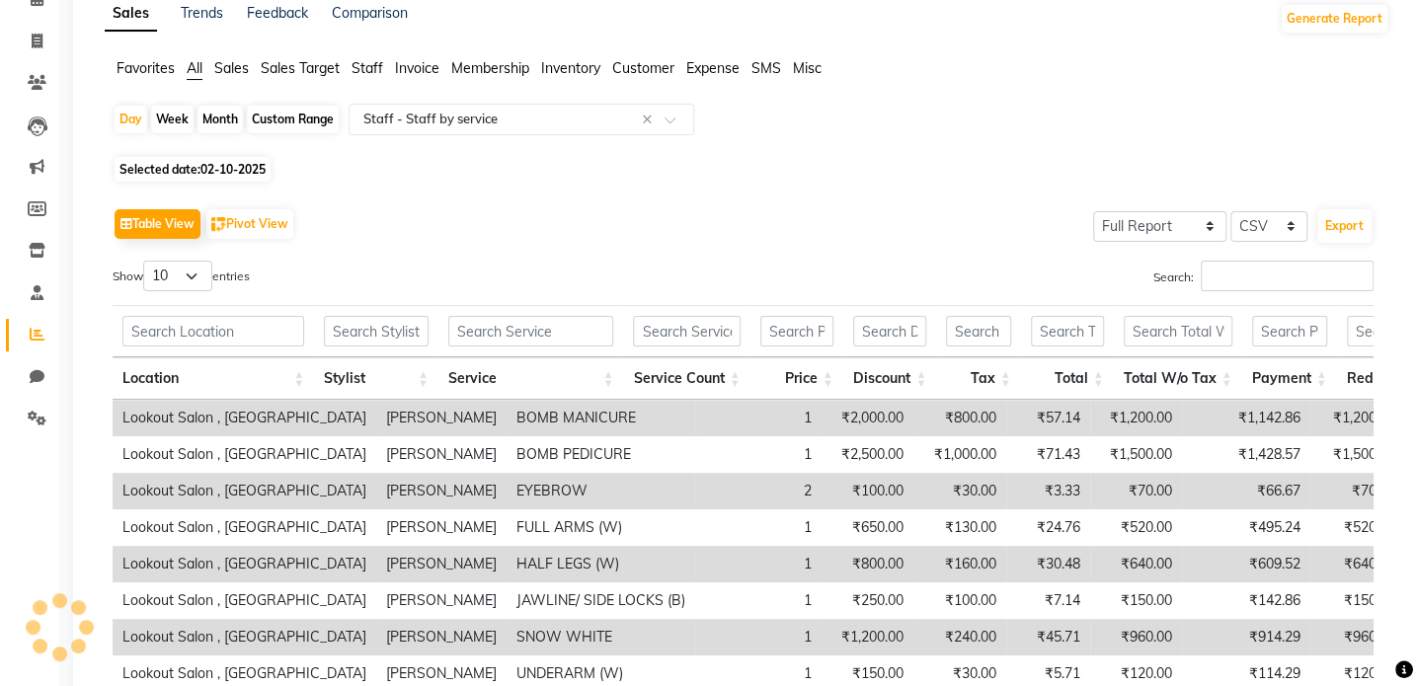
scroll to position [0, 0]
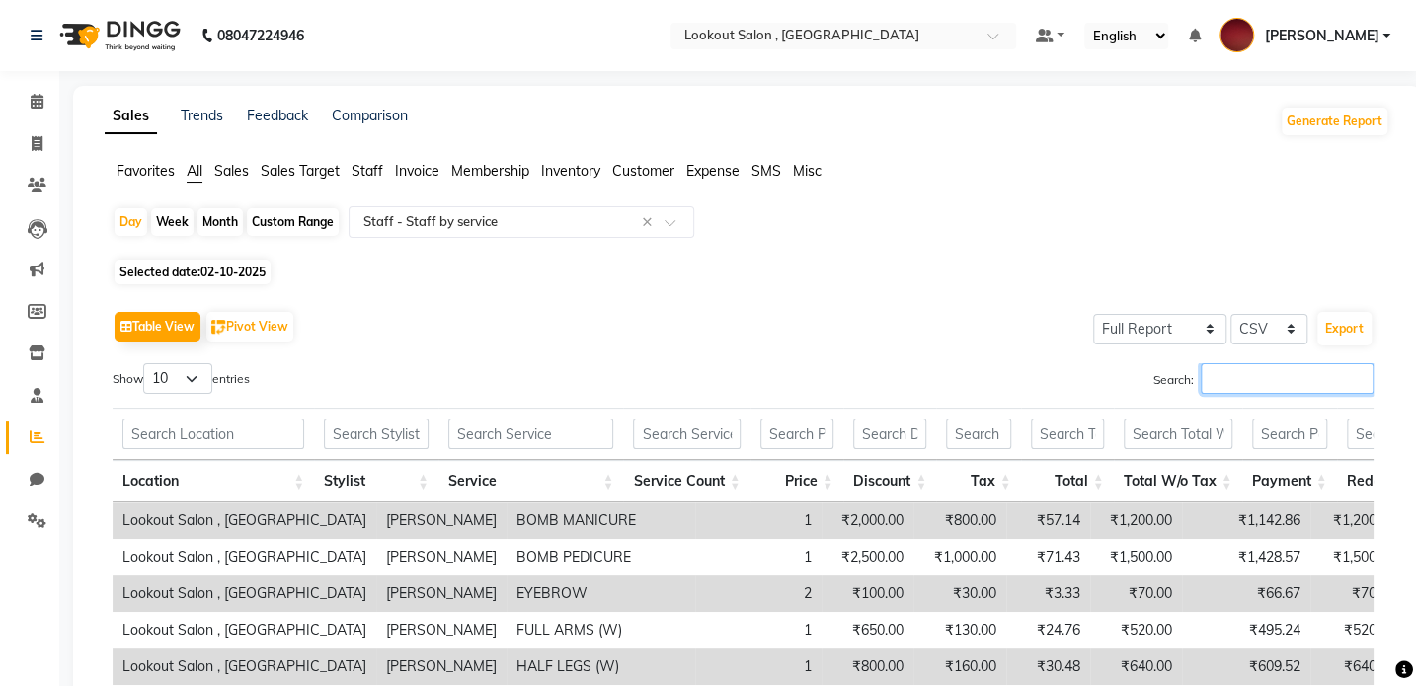
click at [1276, 383] on input "Search:" at bounding box center [1286, 378] width 173 height 31
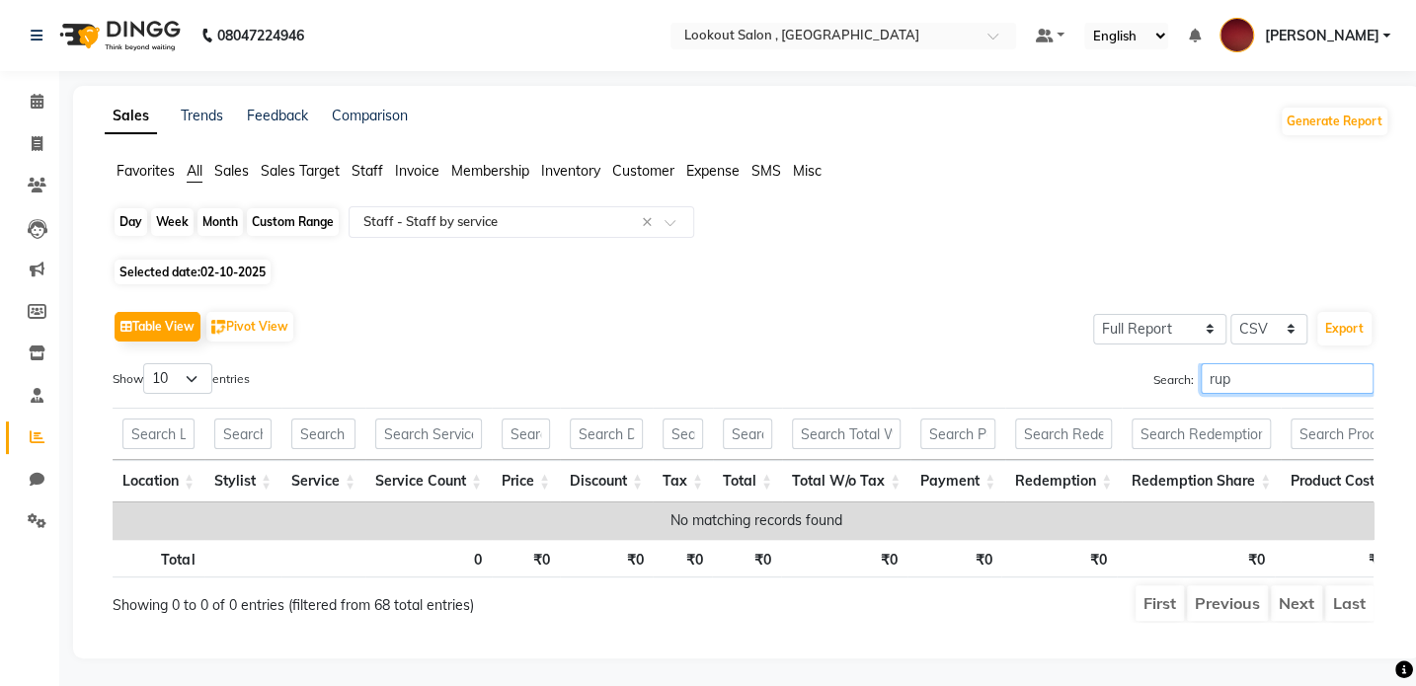
type input "rup"
drag, startPoint x: 146, startPoint y: 214, endPoint x: 130, endPoint y: 221, distance: 17.2
click at [131, 220] on div "Day" at bounding box center [131, 222] width 33 height 28
select select "10"
select select "2025"
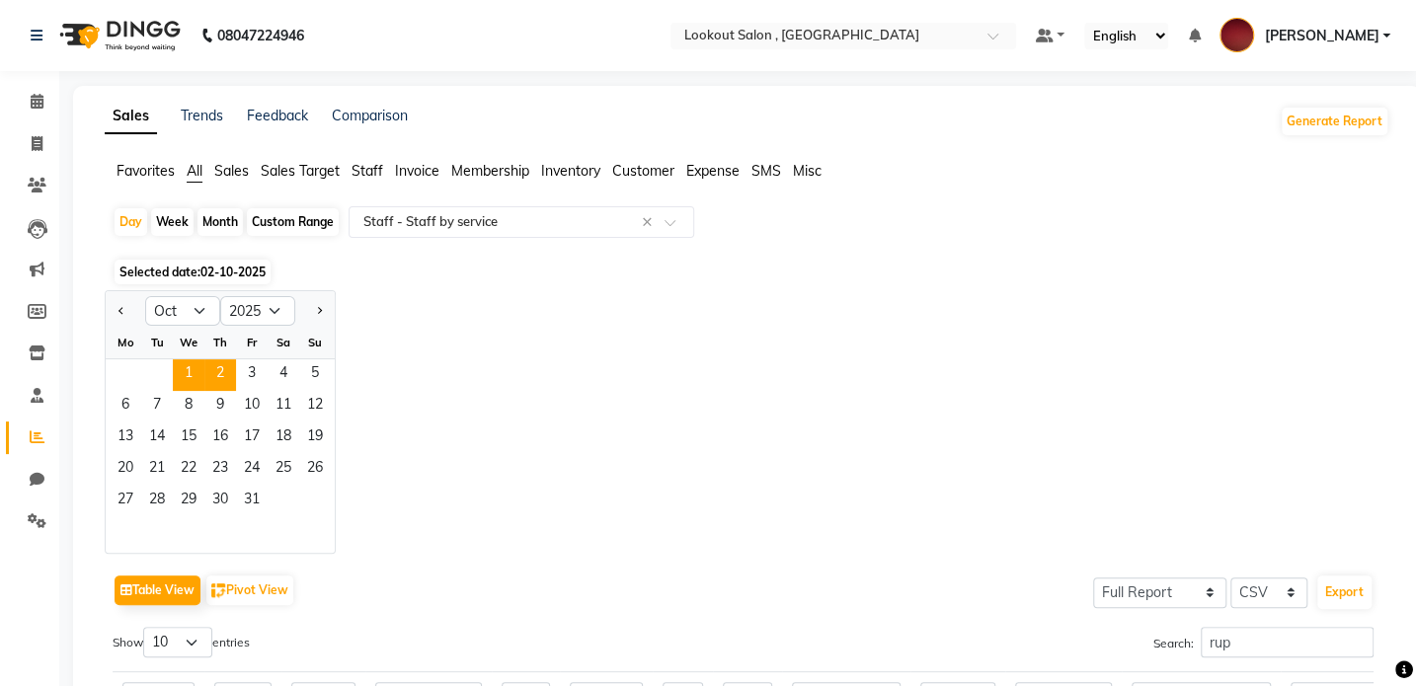
drag, startPoint x: 169, startPoint y: 386, endPoint x: 197, endPoint y: 383, distance: 28.8
click at [177, 384] on div "1 2 3 4 5" at bounding box center [220, 375] width 229 height 32
click at [197, 382] on span "1" at bounding box center [189, 375] width 32 height 32
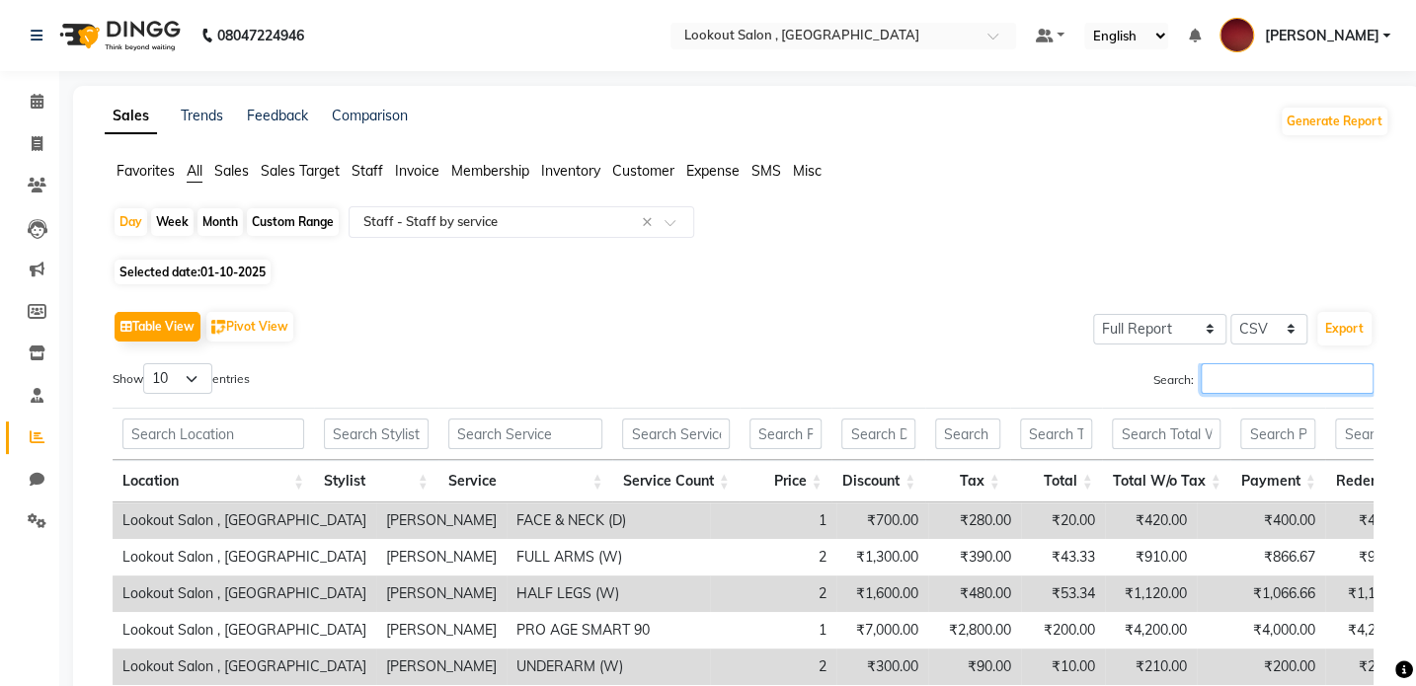
click at [1214, 389] on input "Search:" at bounding box center [1286, 378] width 173 height 31
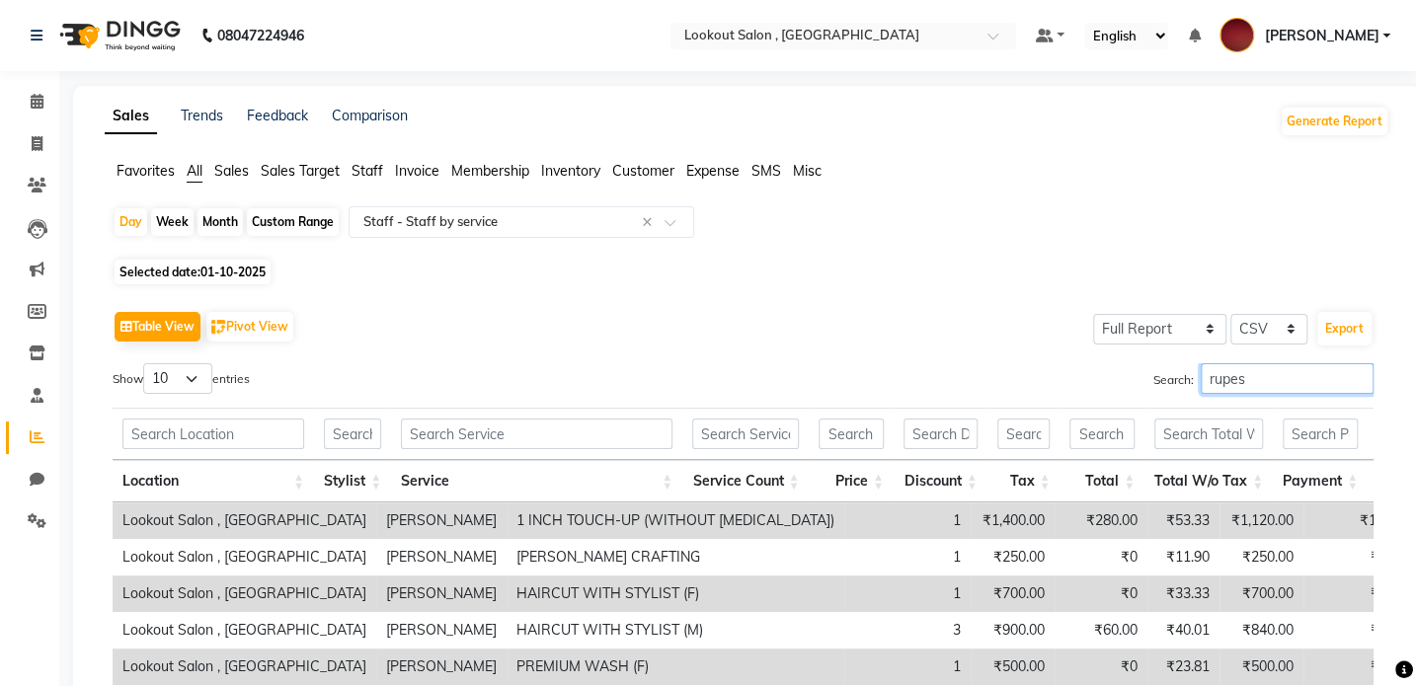
type input "rupes"
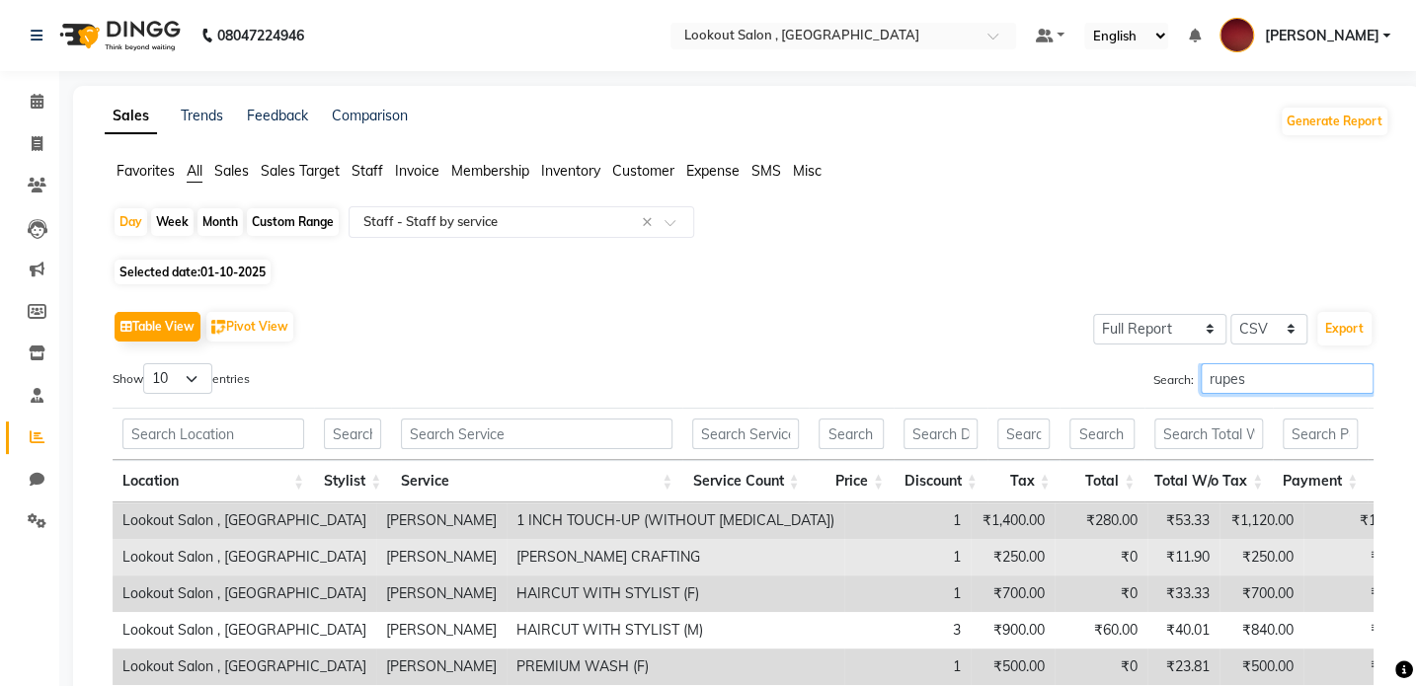
scroll to position [179, 0]
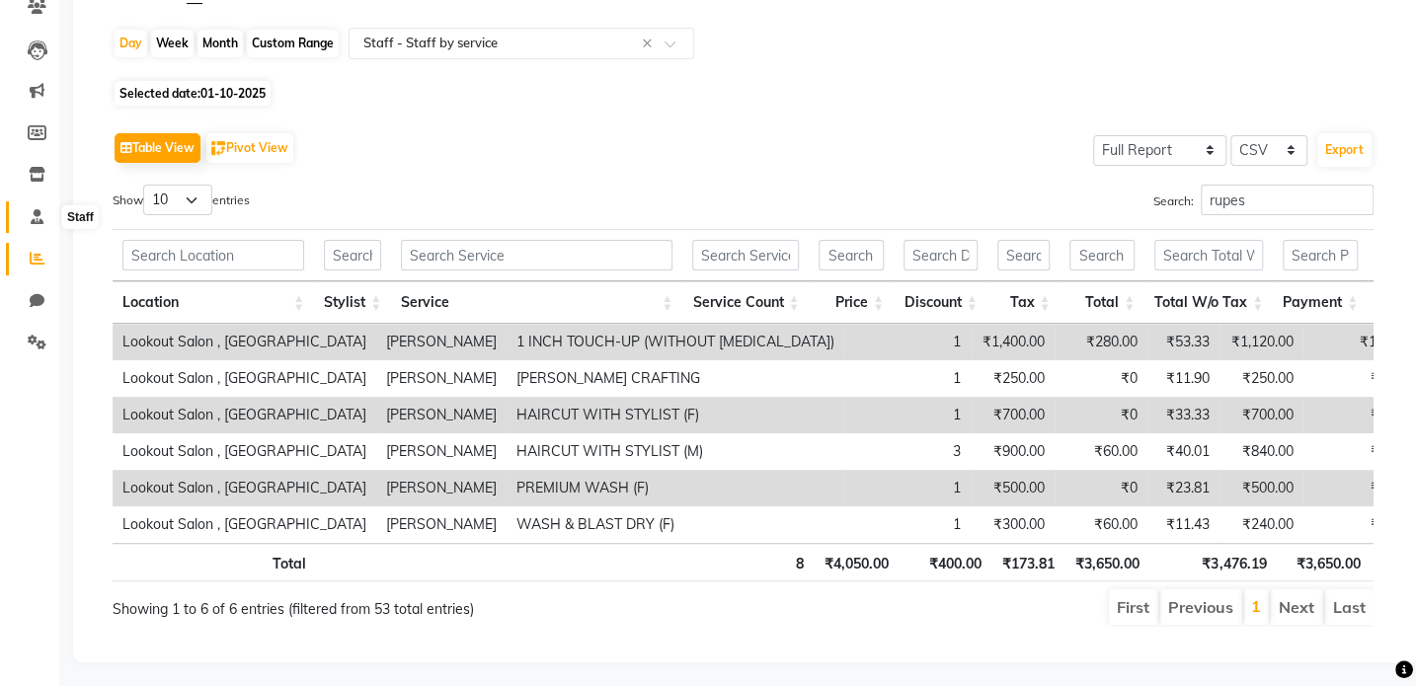
click at [38, 226] on span at bounding box center [37, 217] width 35 height 23
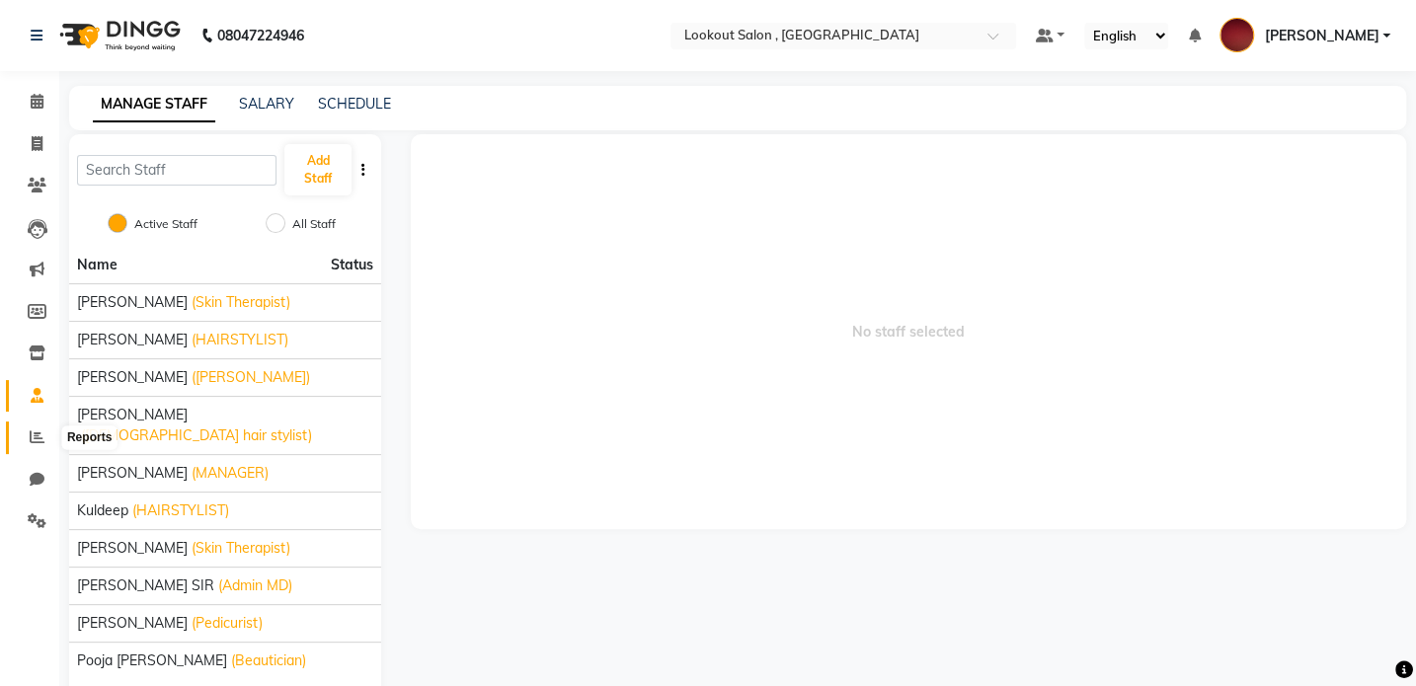
click at [34, 437] on icon at bounding box center [37, 436] width 15 height 15
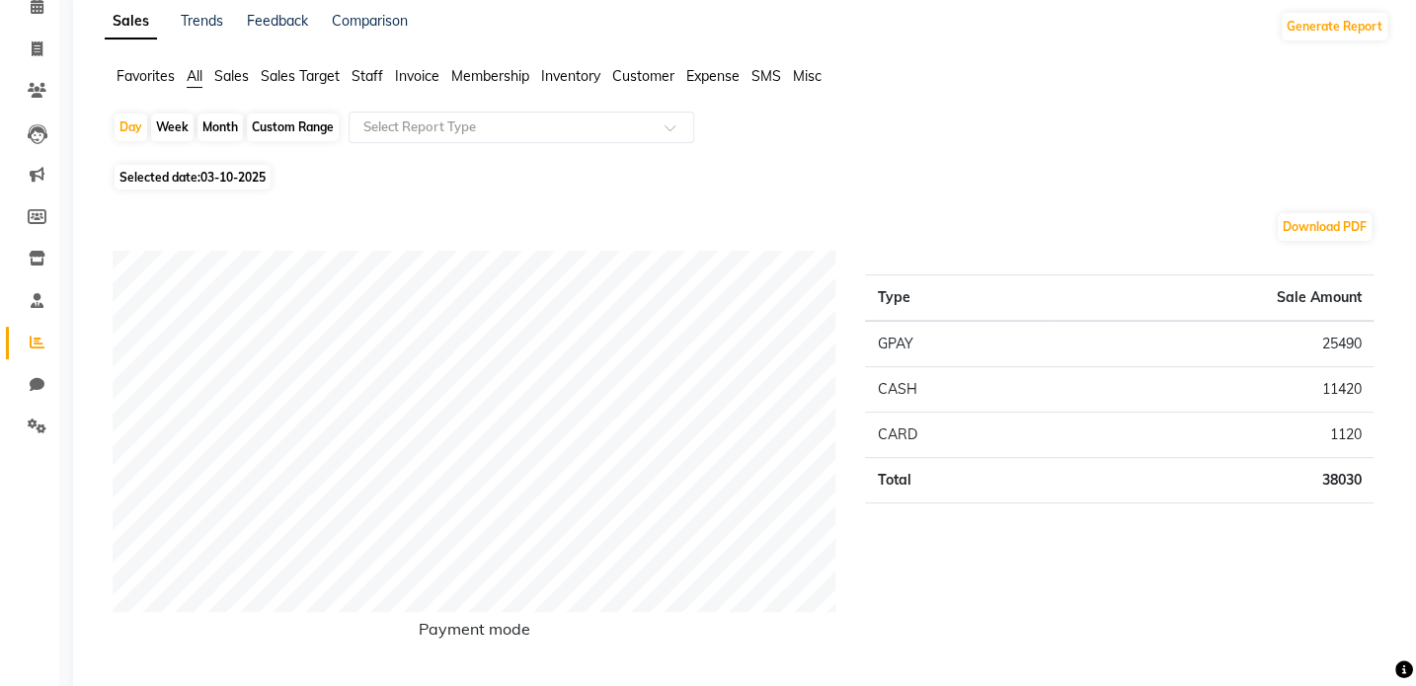
scroll to position [179, 0]
